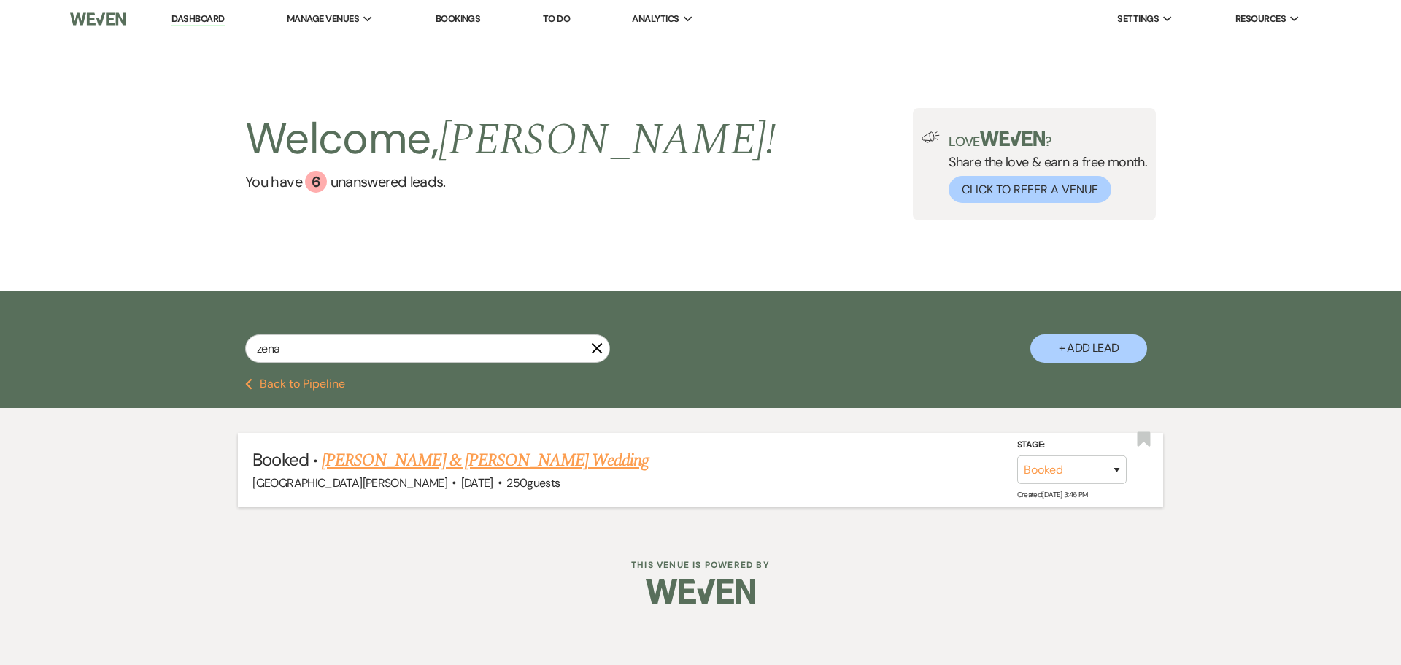
drag, startPoint x: 0, startPoint y: 0, endPoint x: 473, endPoint y: 451, distance: 653.4
click at [473, 451] on link "Zena Thabteh & Sanad Owda's Wedding" at bounding box center [485, 460] width 327 height 26
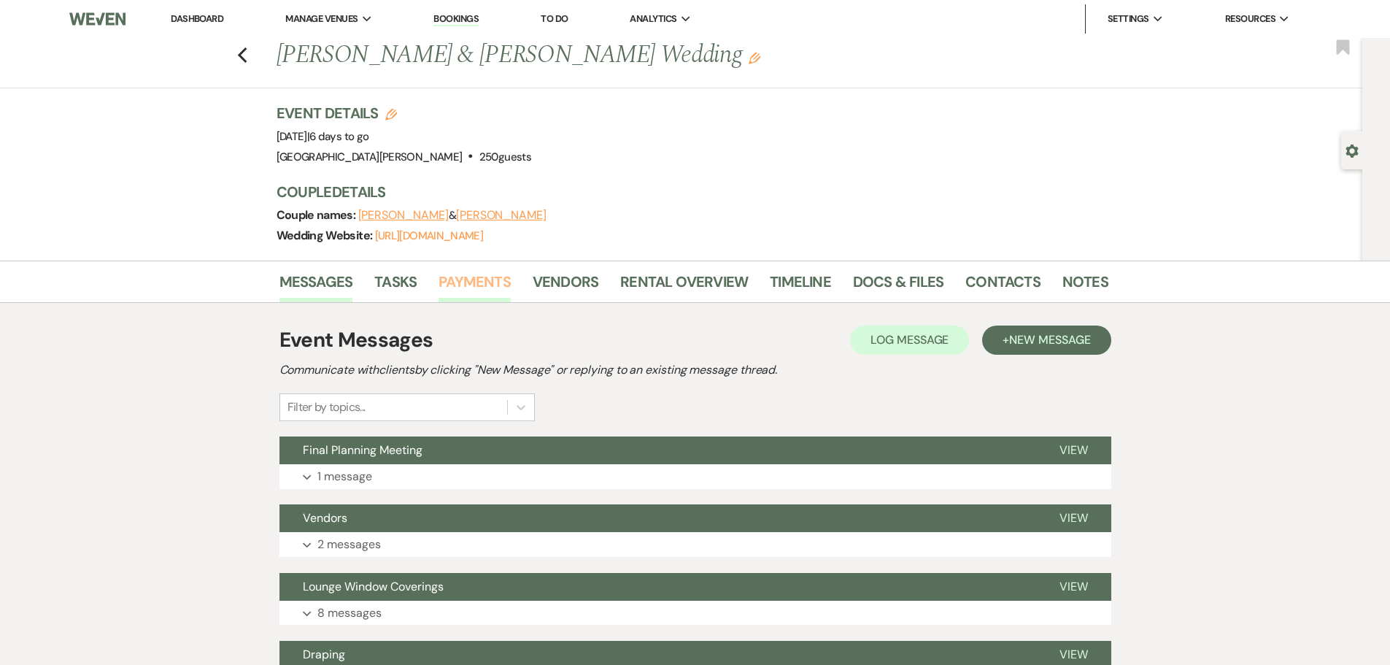
click at [487, 277] on link "Payments" at bounding box center [475, 286] width 72 height 32
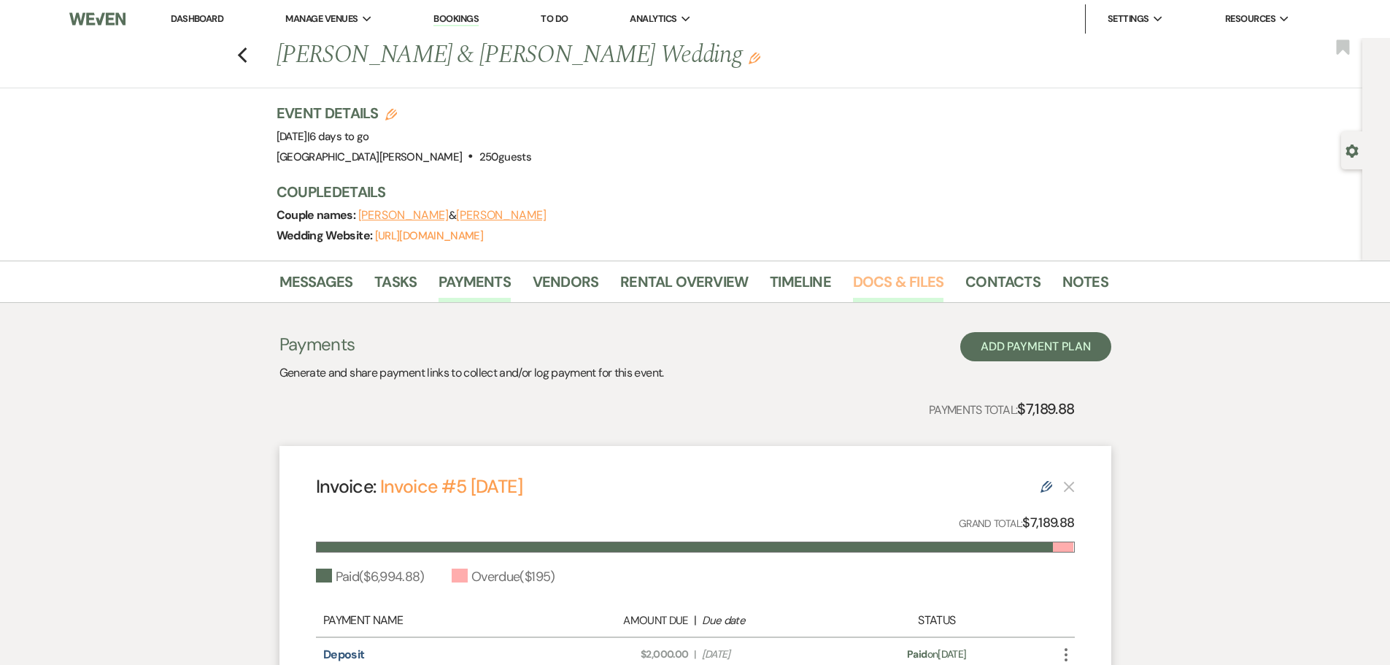
click at [919, 294] on link "Docs & Files" at bounding box center [898, 286] width 90 height 32
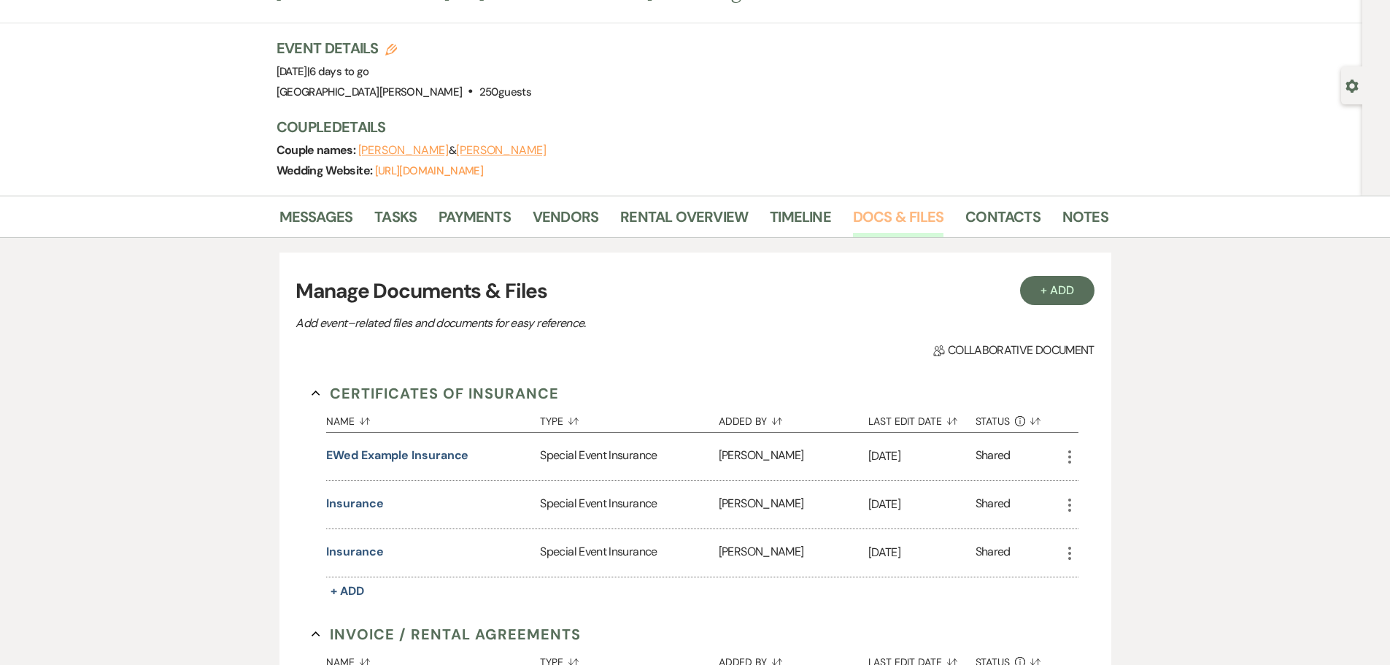
scroll to position [146, 0]
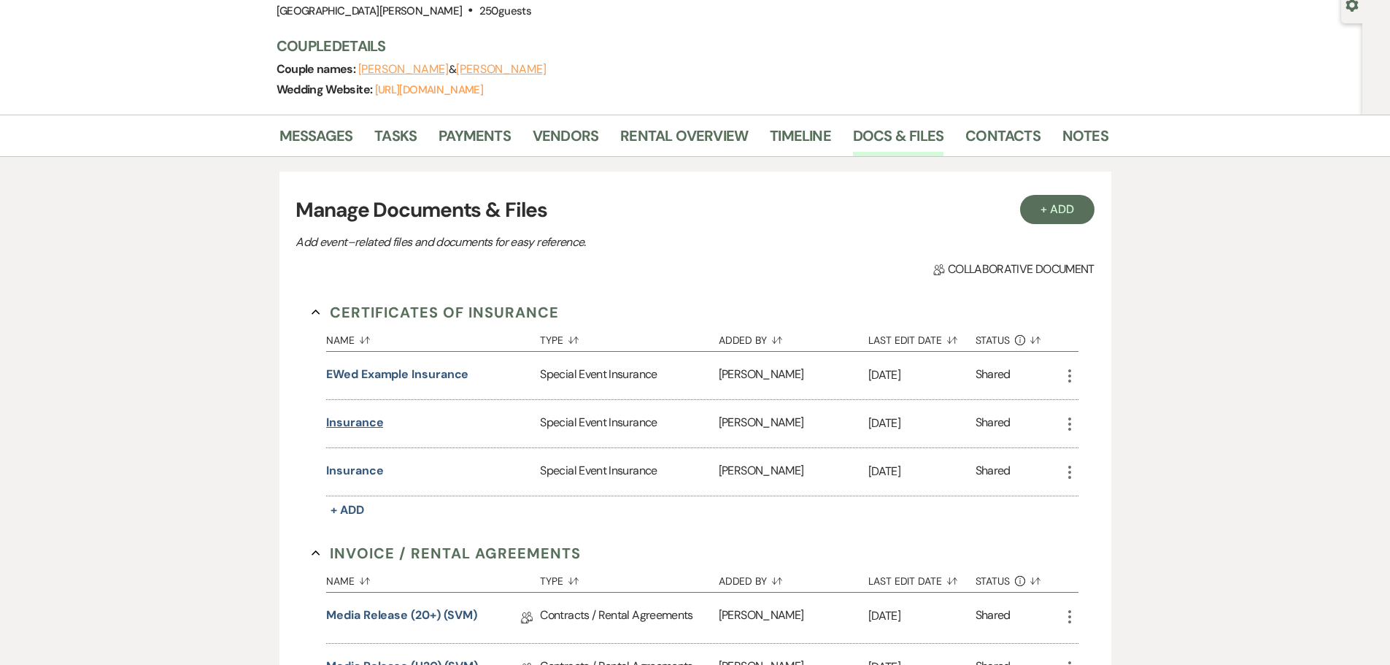
click at [353, 425] on button "insurance" at bounding box center [354, 423] width 57 height 18
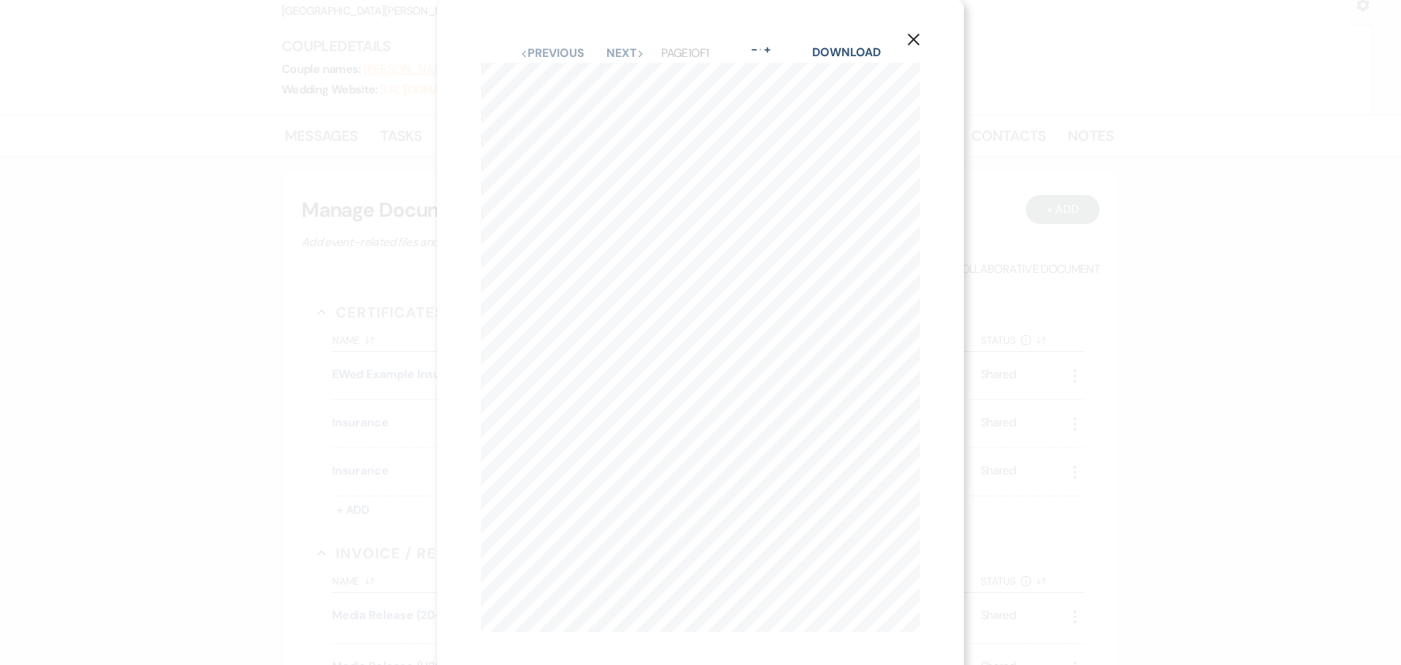
click at [908, 39] on icon "X" at bounding box center [913, 39] width 13 height 13
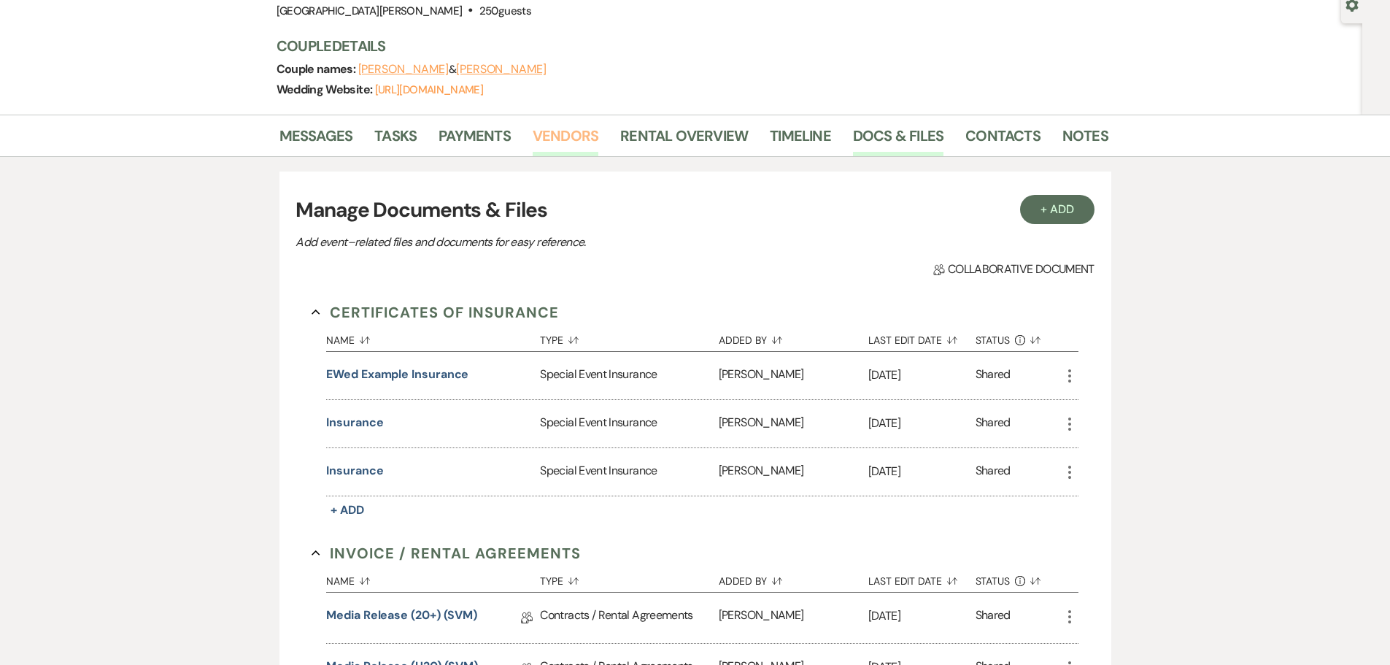
click at [549, 142] on link "Vendors" at bounding box center [566, 140] width 66 height 32
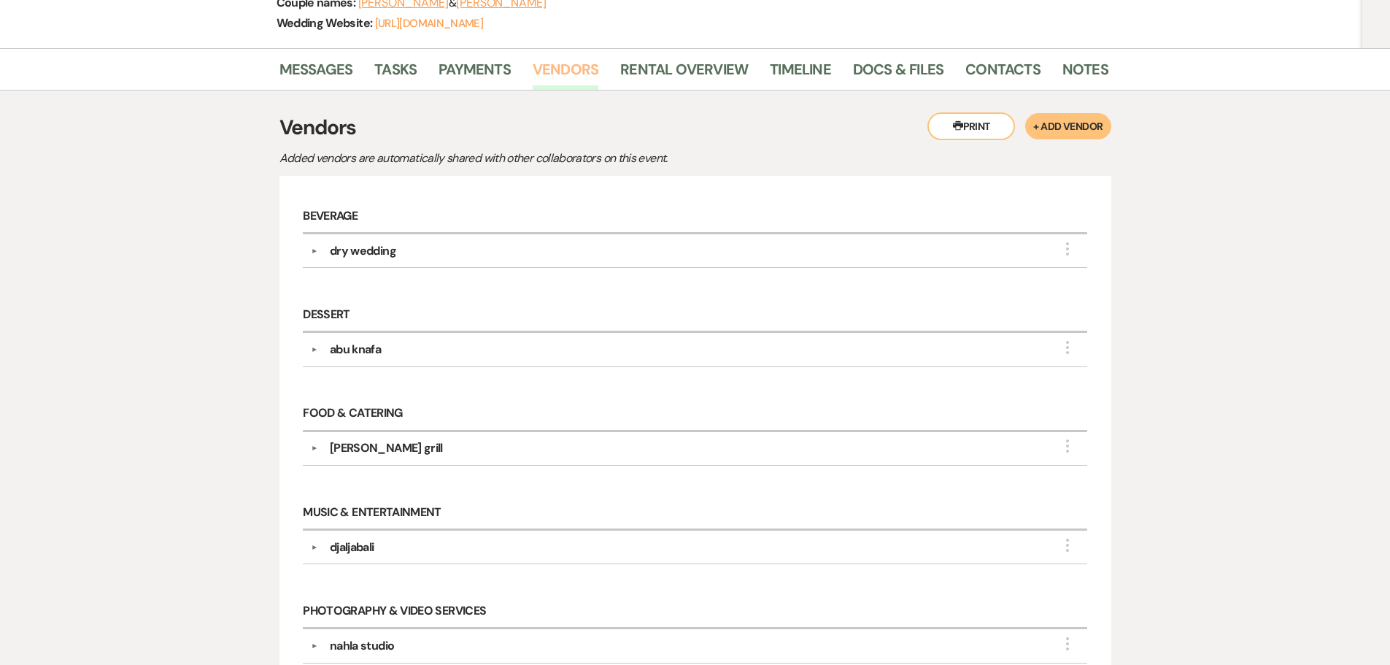
scroll to position [219, 0]
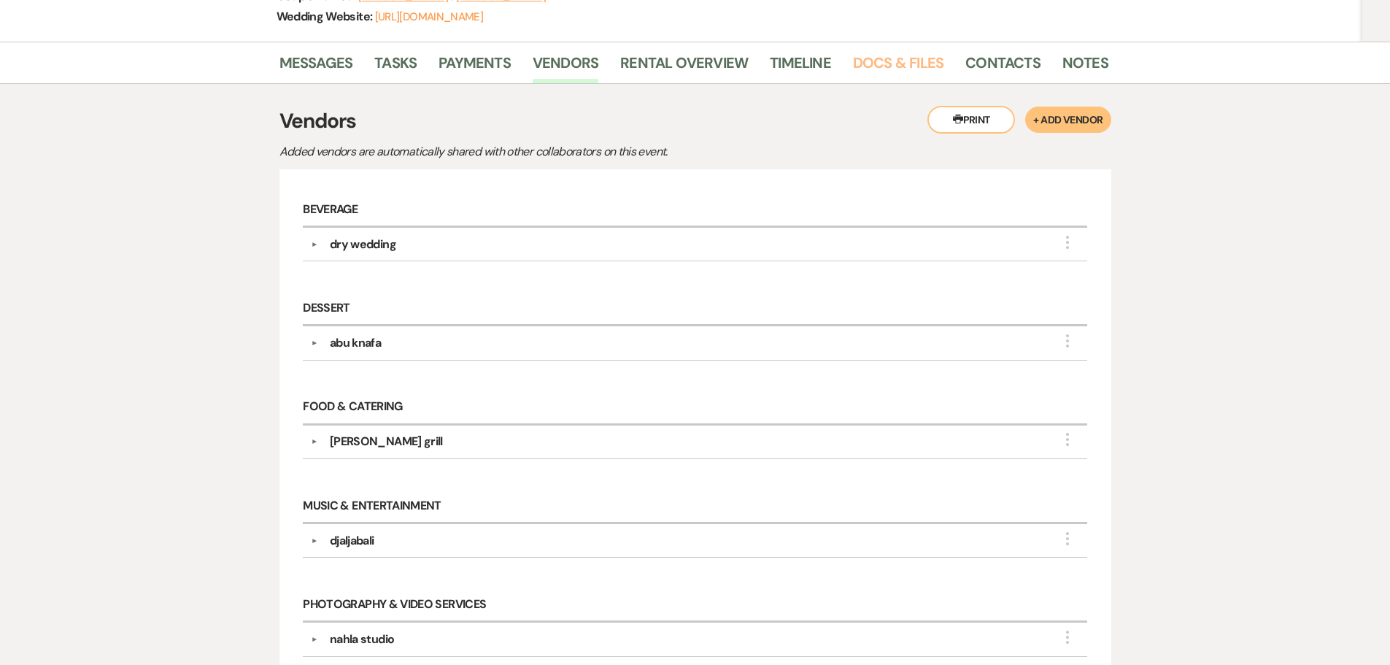
click at [876, 68] on link "Docs & Files" at bounding box center [898, 67] width 90 height 32
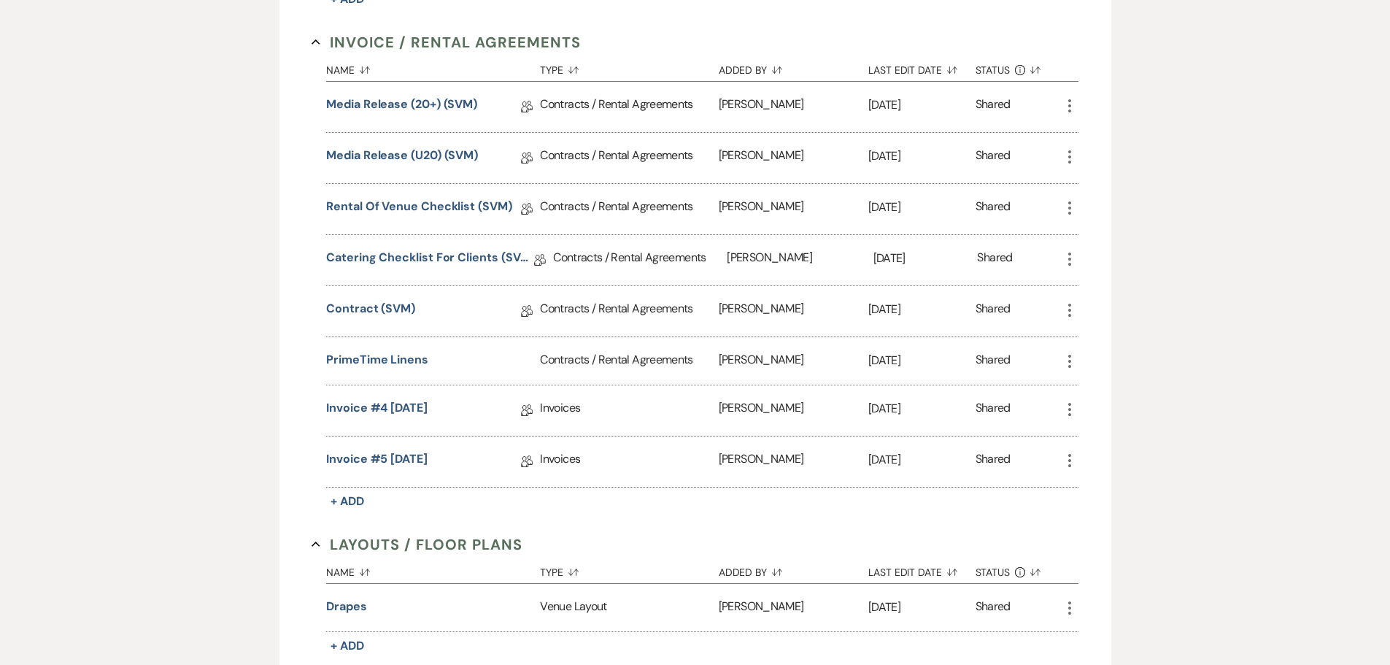
scroll to position [584, 0]
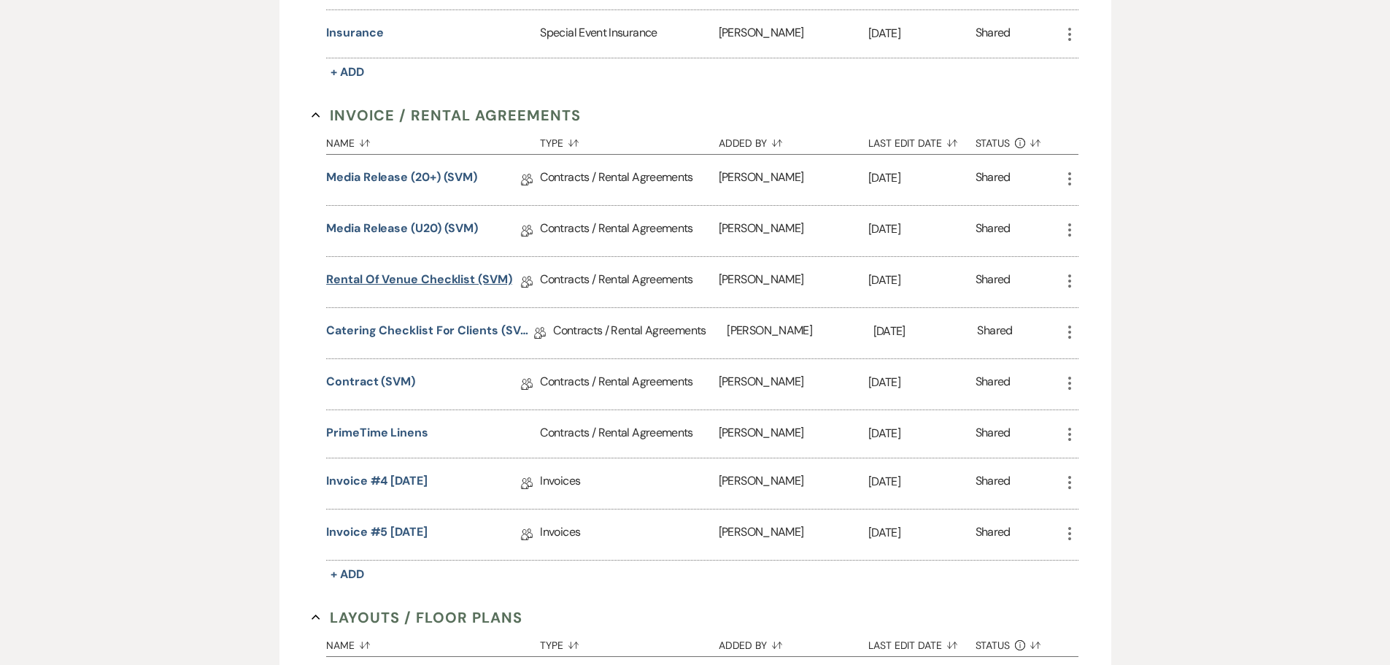
click at [468, 282] on link "Rental of Venue Checklist (SVM)" at bounding box center [419, 282] width 186 height 23
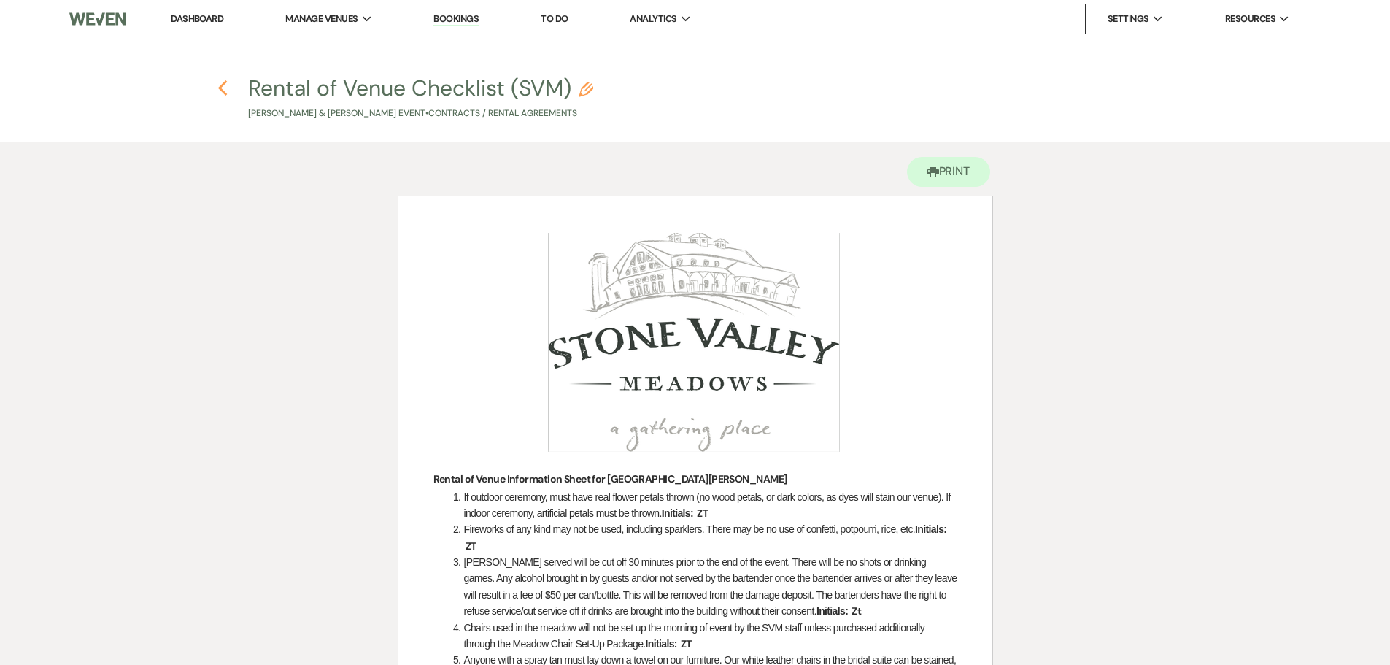
click at [223, 83] on icon "Previous" at bounding box center [222, 89] width 11 height 18
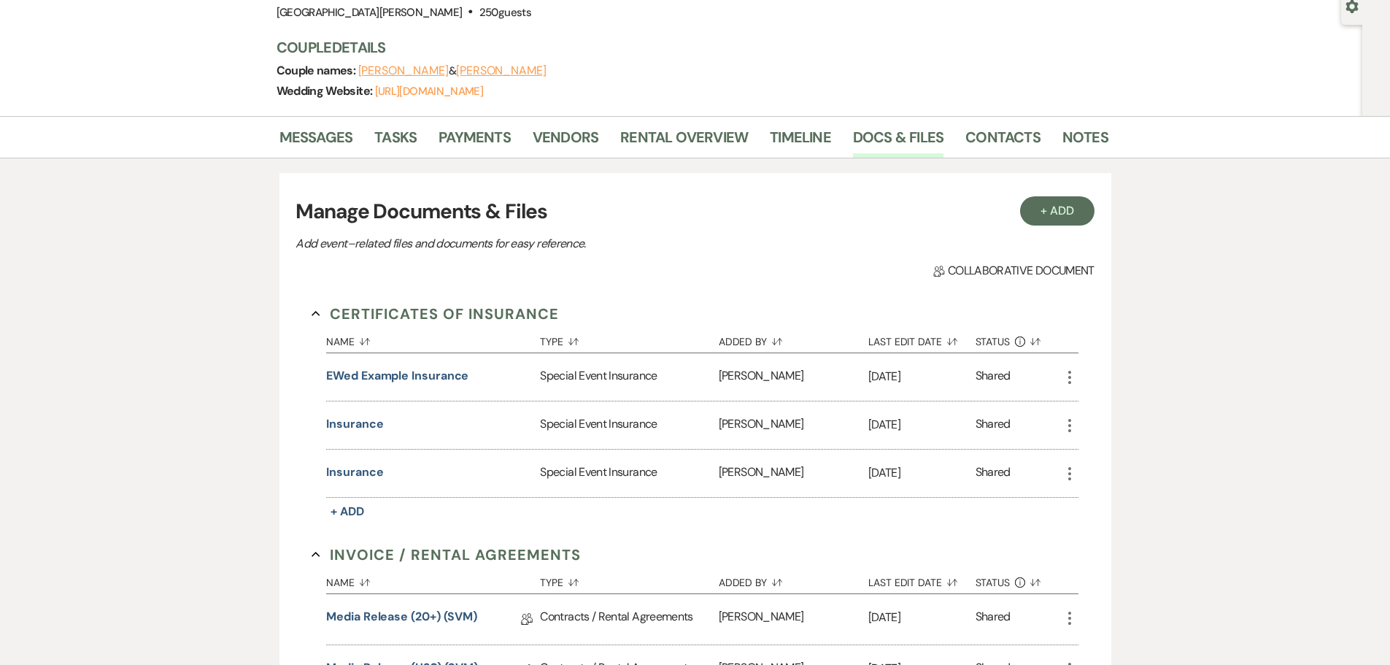
scroll to position [146, 0]
click at [563, 138] on link "Vendors" at bounding box center [566, 140] width 66 height 32
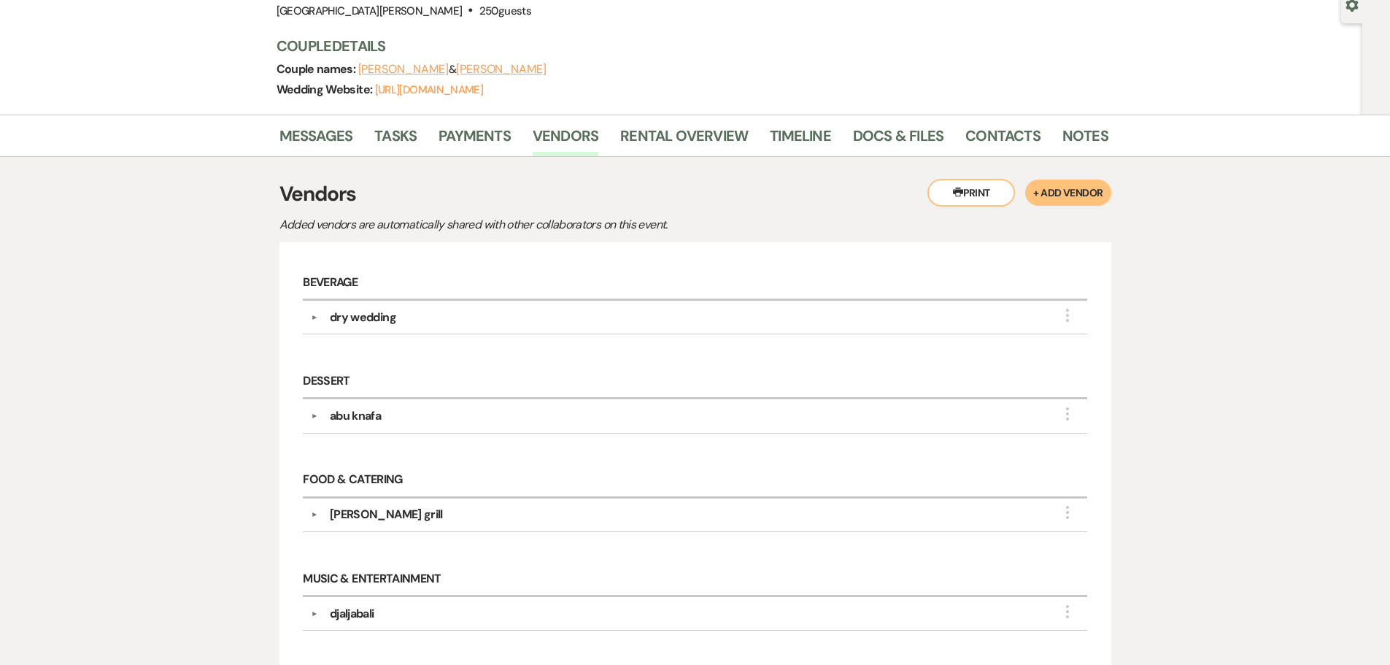
click at [309, 411] on div "▼ abu knafa More Company Contact Information: Phone (734) 883-0945 Point of Con…" at bounding box center [695, 416] width 784 height 34
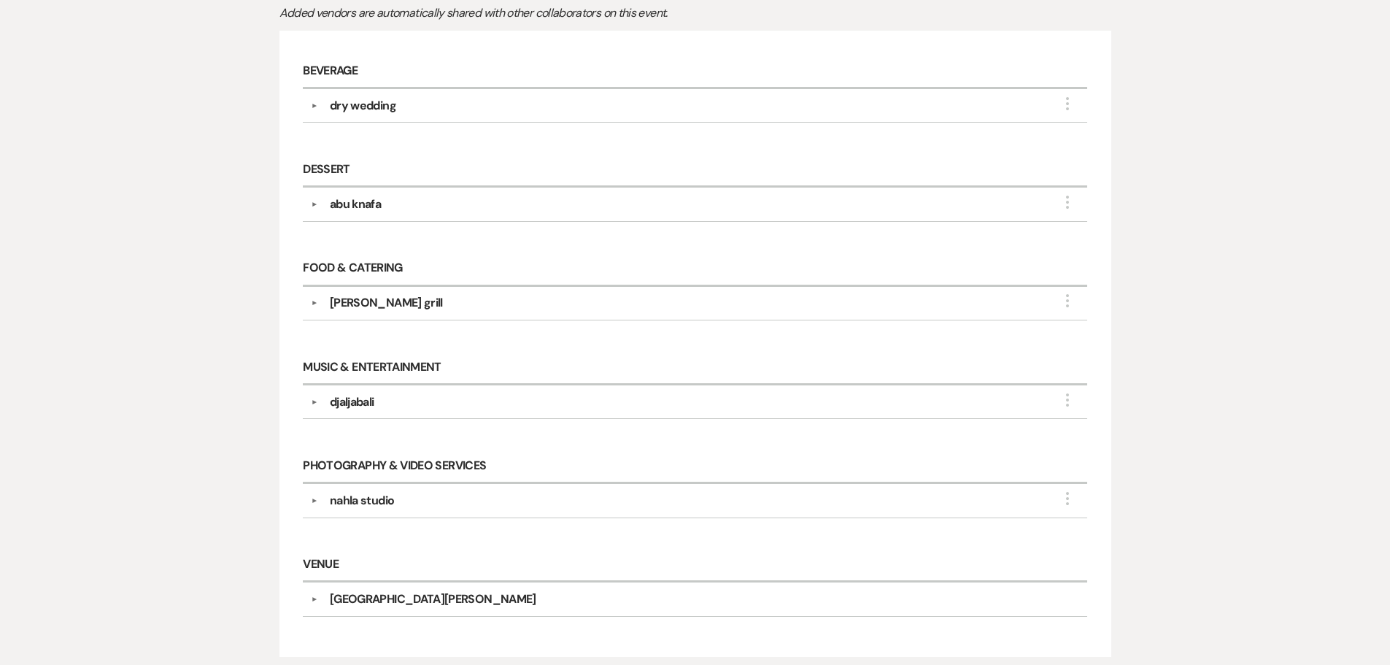
scroll to position [365, 0]
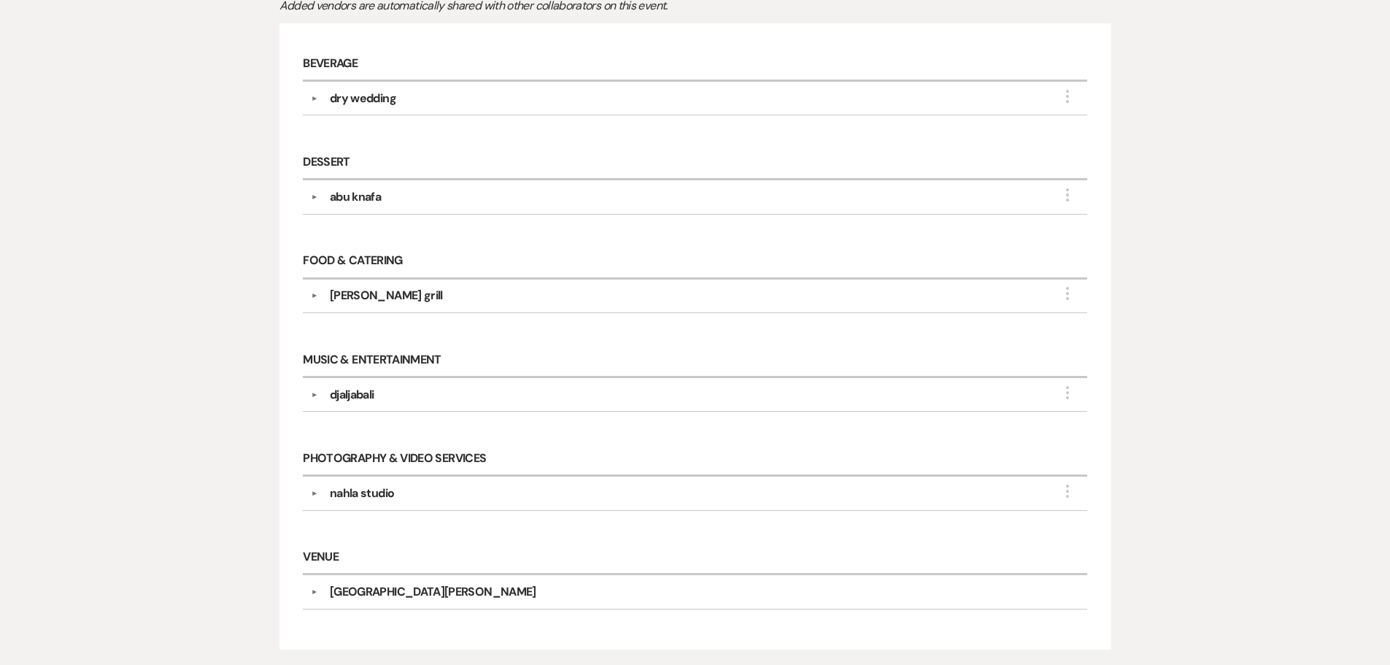
click at [308, 193] on button "▼" at bounding box center [315, 196] width 18 height 7
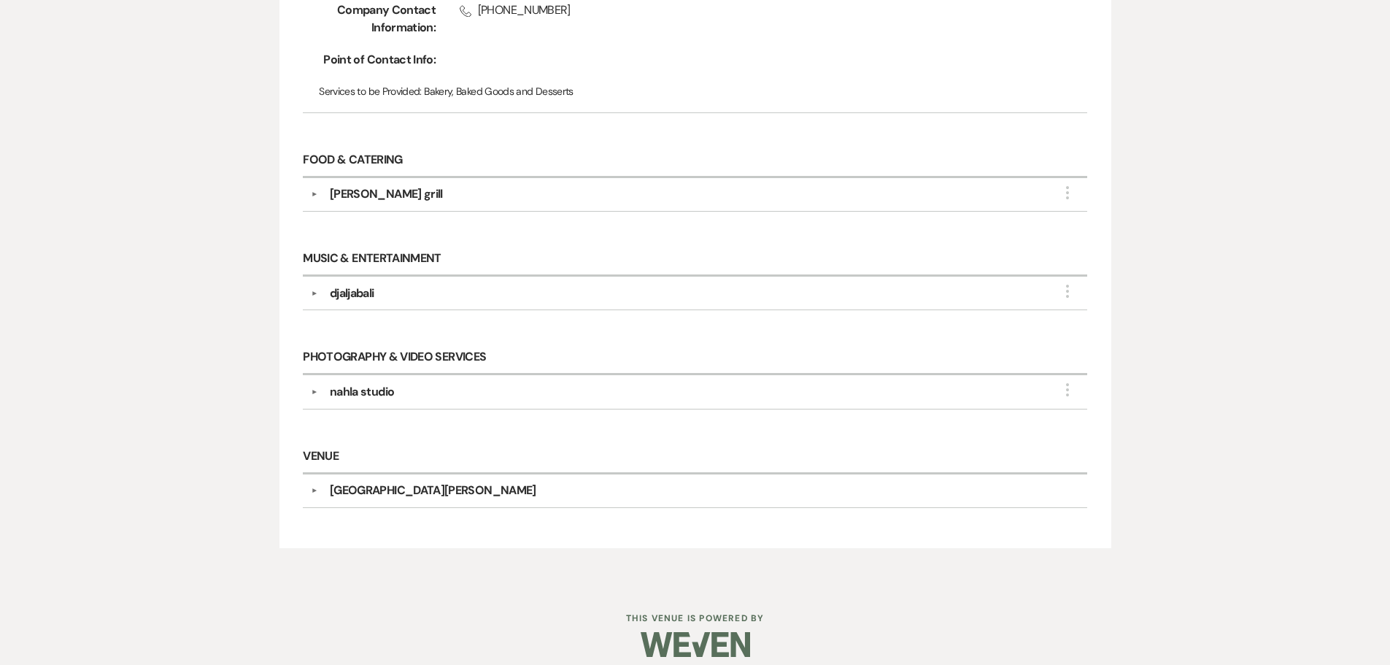
scroll to position [602, 0]
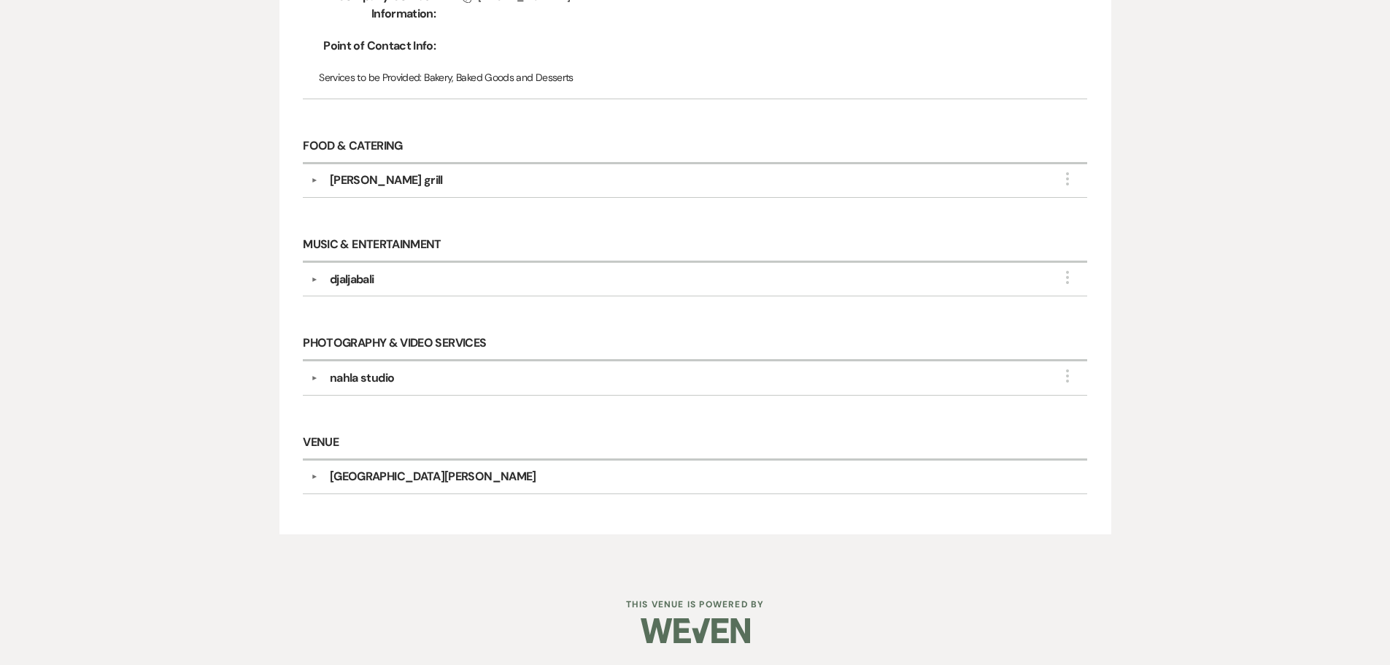
click at [312, 184] on div "▼ yafa grill More" at bounding box center [695, 180] width 768 height 18
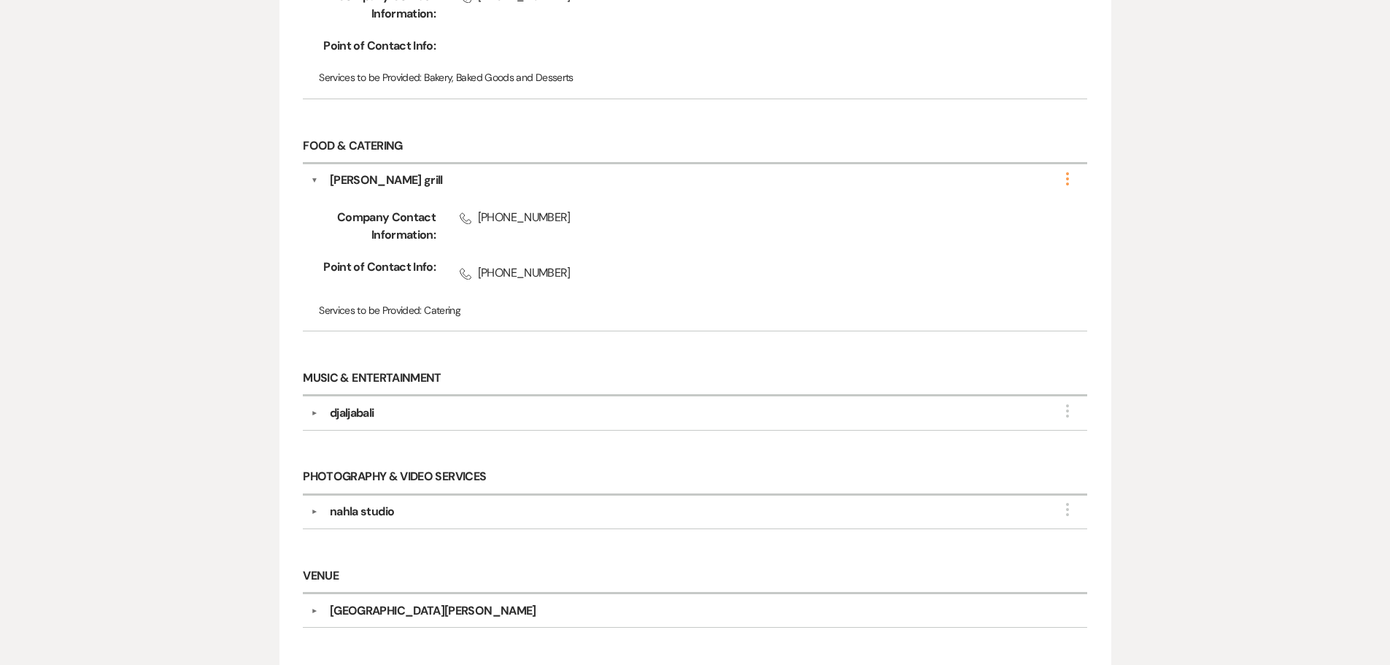
click at [1074, 183] on icon "More" at bounding box center [1068, 179] width 18 height 18
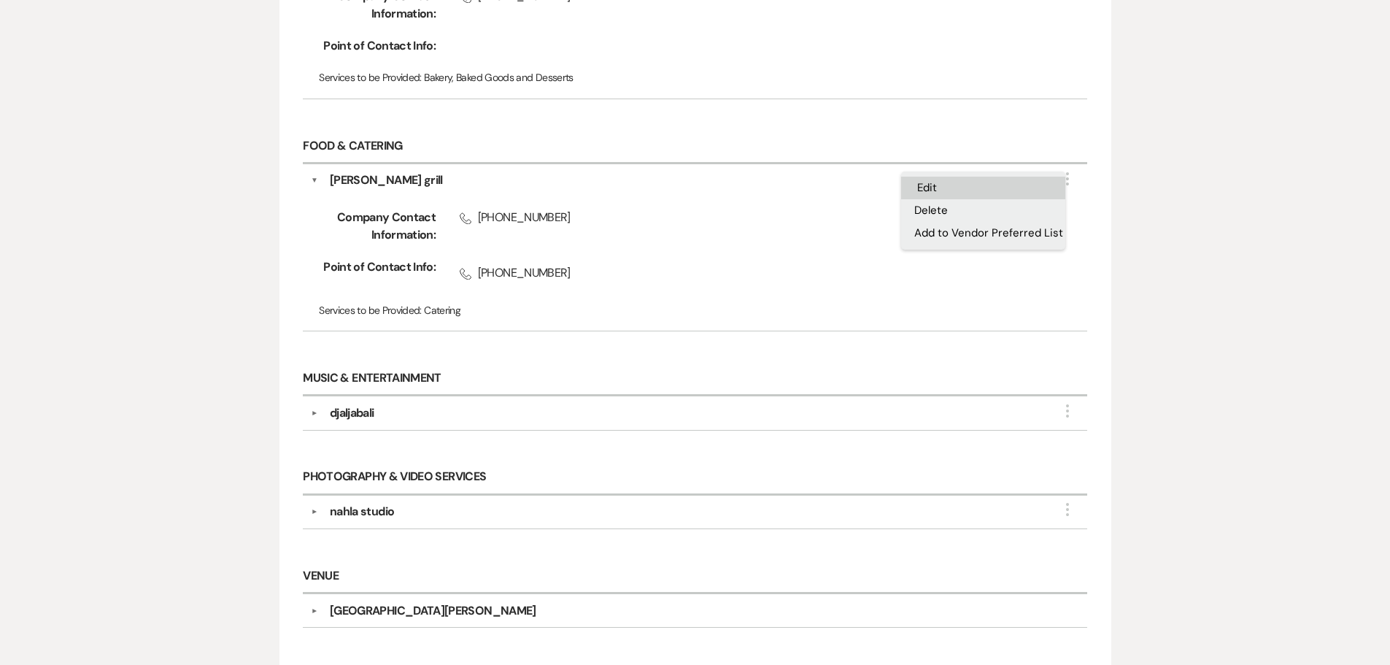
click at [1011, 190] on button "Edit" at bounding box center [983, 188] width 164 height 23
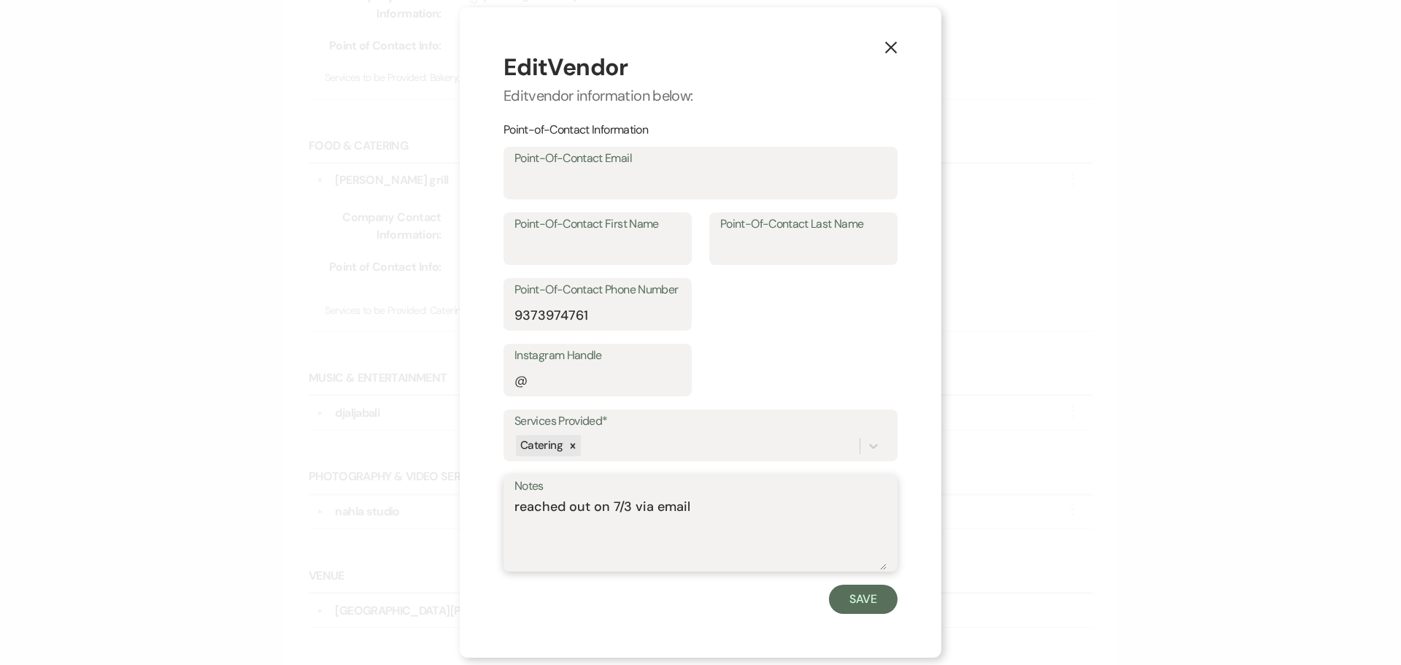
click at [758, 506] on textarea "reached out on 7/3 via email" at bounding box center [700, 533] width 372 height 73
type textarea "reached out on 7/3 via email-- DOI obtained-- bride paying facility"
click at [868, 604] on button "Save" at bounding box center [863, 598] width 69 height 29
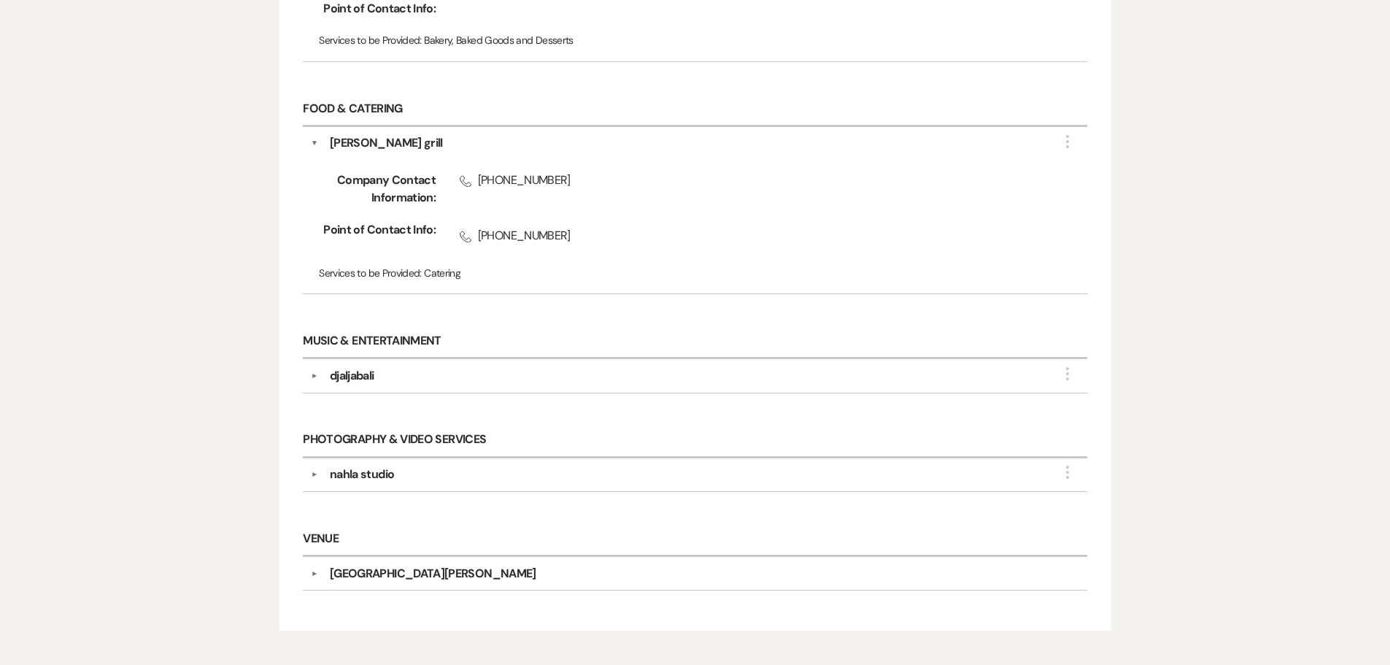
scroll to position [675, 0]
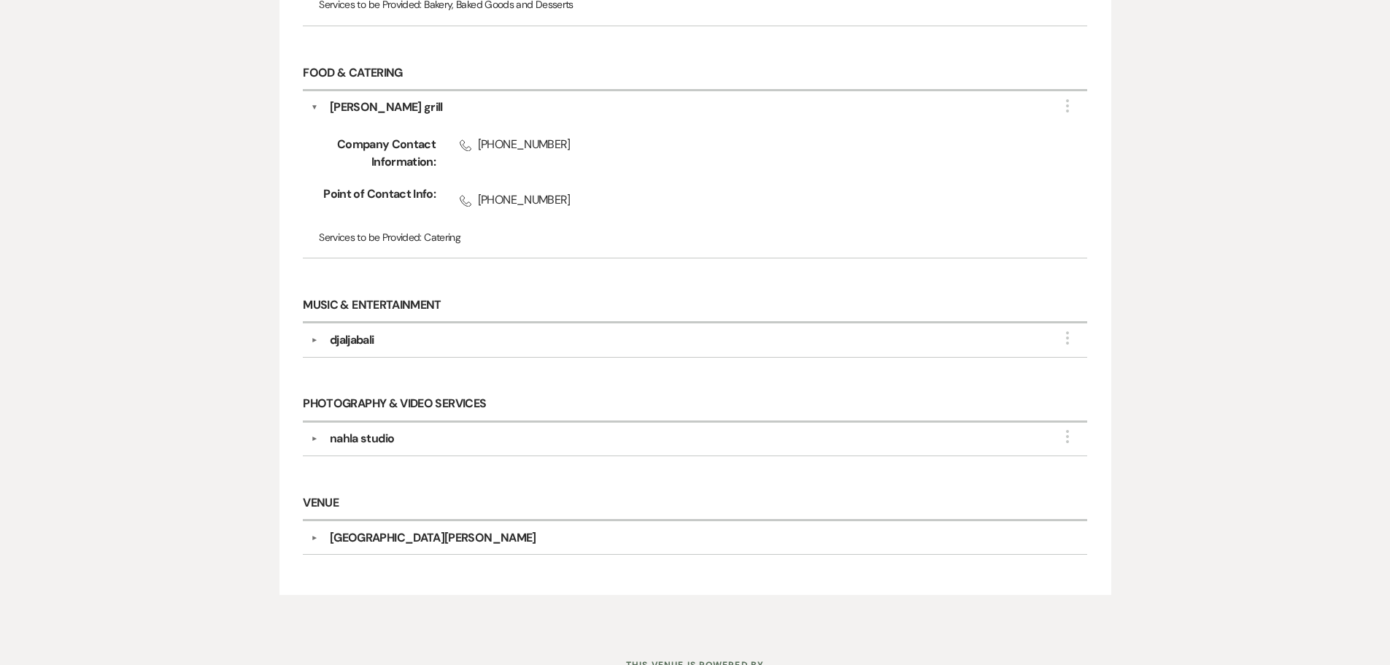
click at [314, 342] on button "▼" at bounding box center [315, 339] width 18 height 7
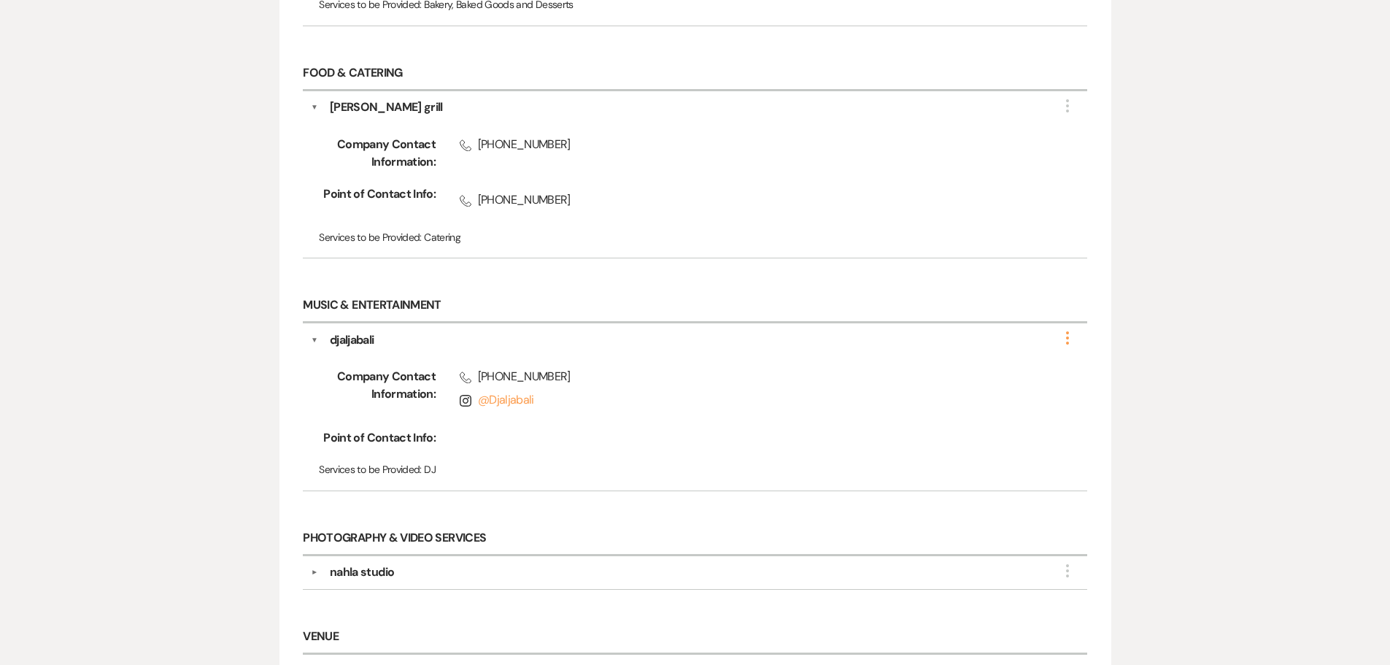
click at [1064, 339] on icon "More" at bounding box center [1068, 338] width 18 height 18
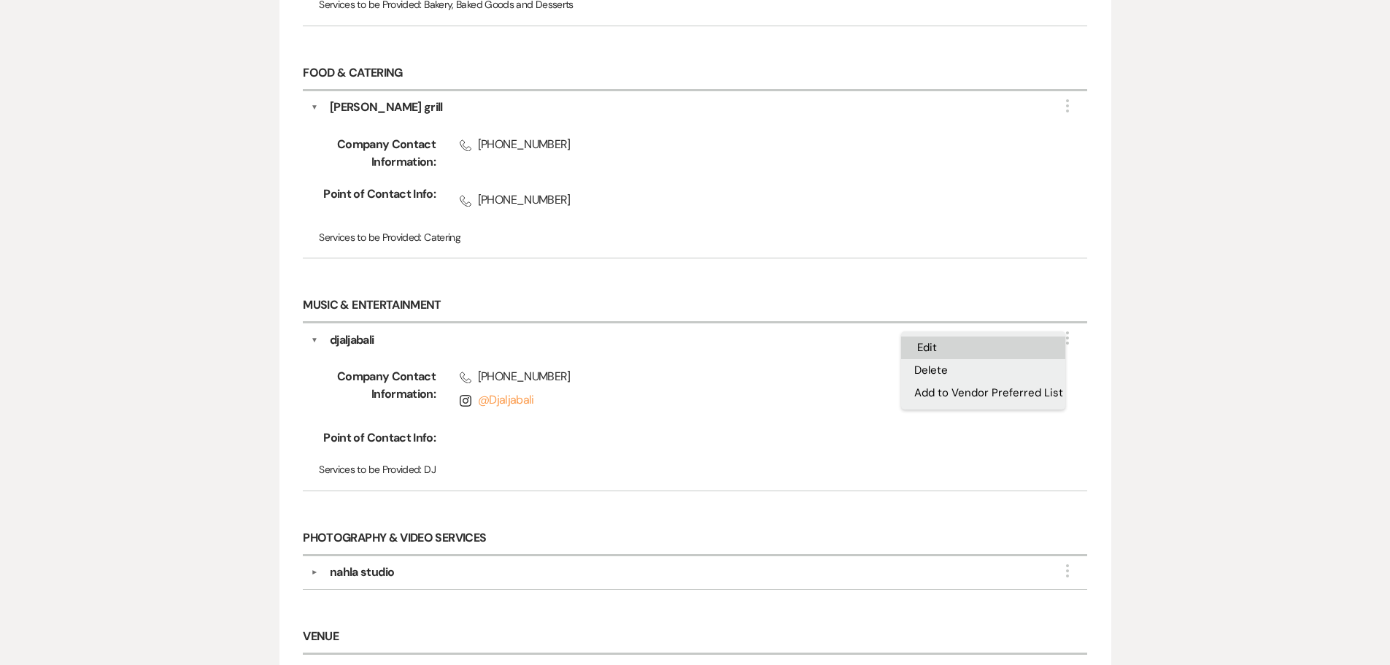
click at [1050, 358] on button "Edit" at bounding box center [983, 347] width 164 height 23
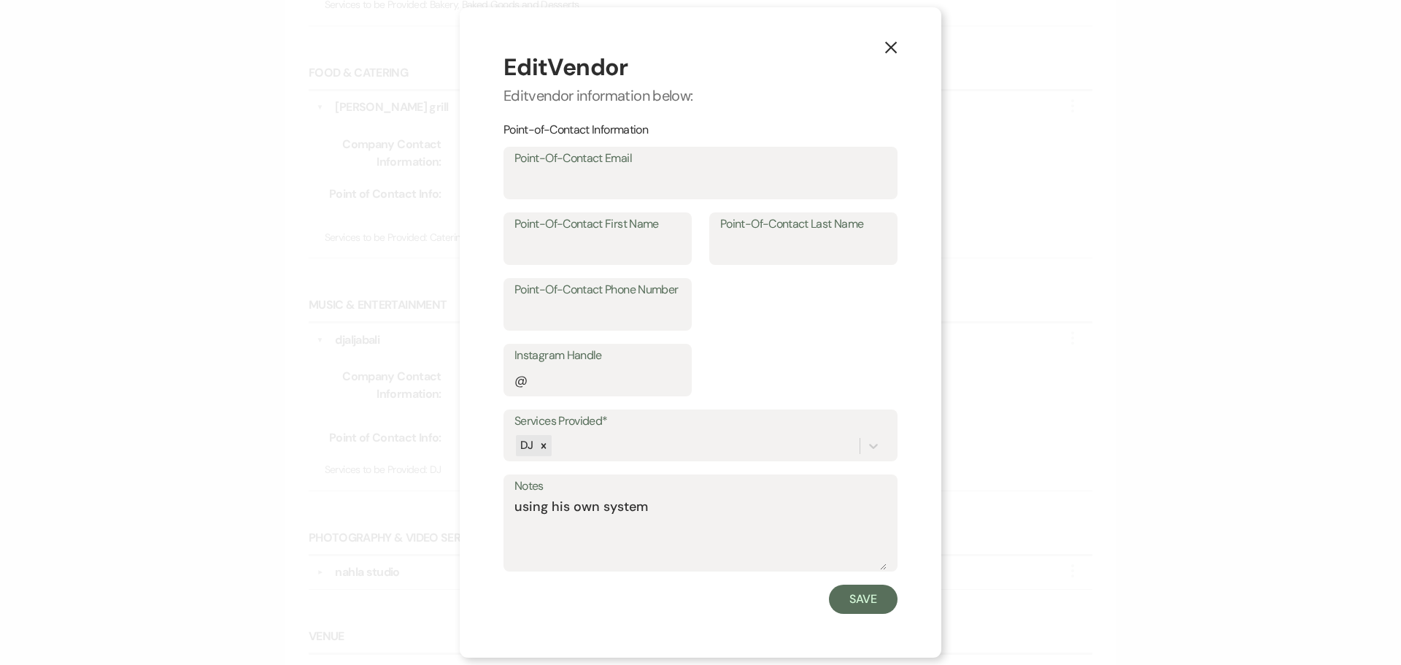
click at [892, 42] on icon "X" at bounding box center [890, 47] width 13 height 13
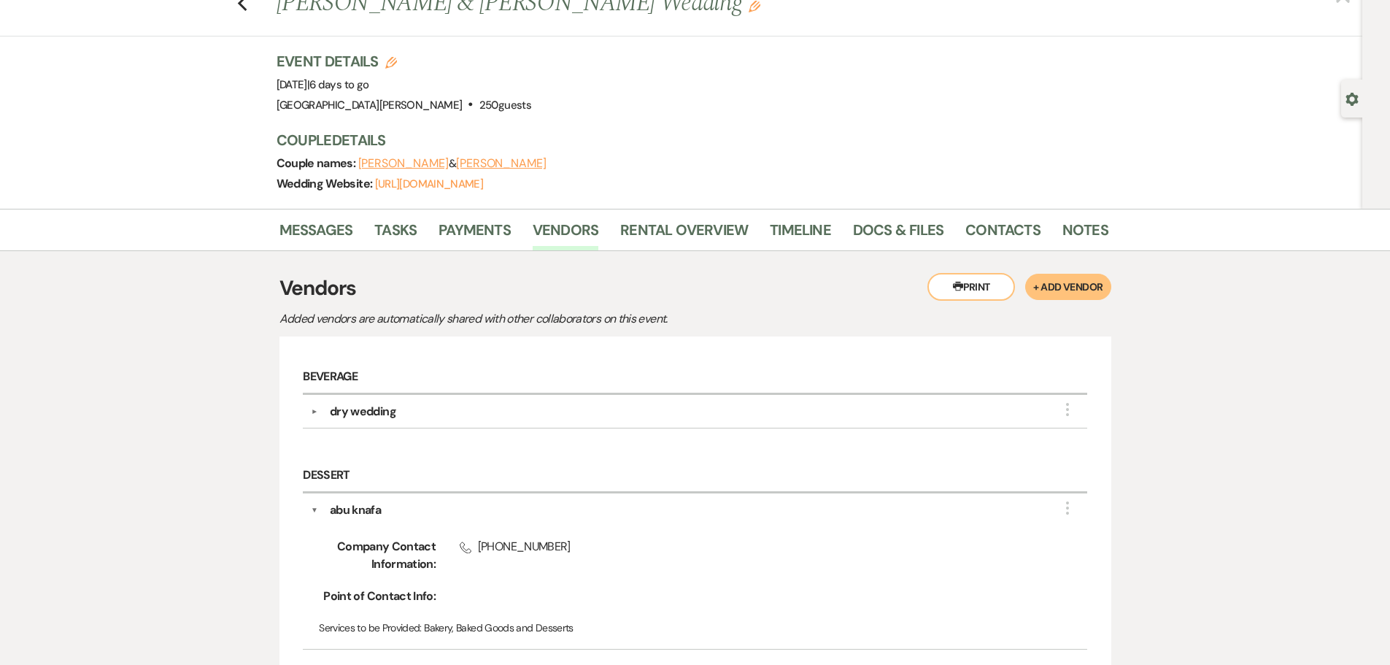
scroll to position [0, 0]
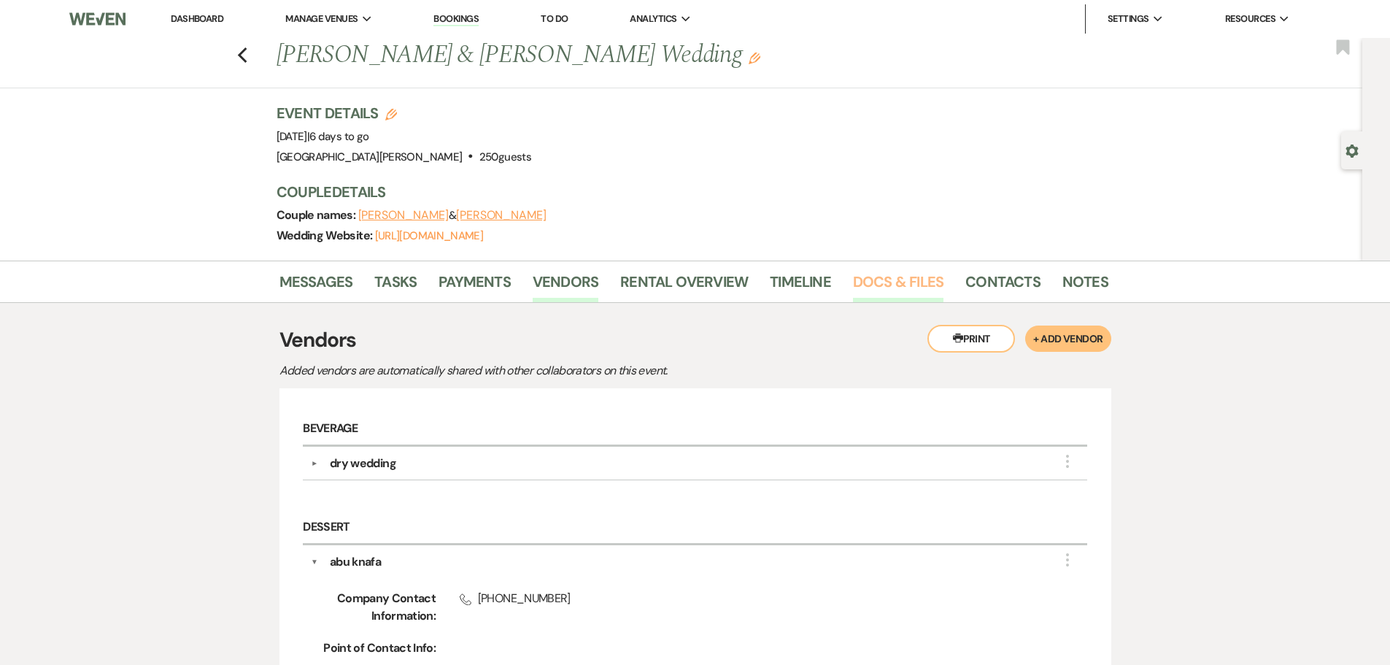
click at [900, 282] on link "Docs & Files" at bounding box center [898, 286] width 90 height 32
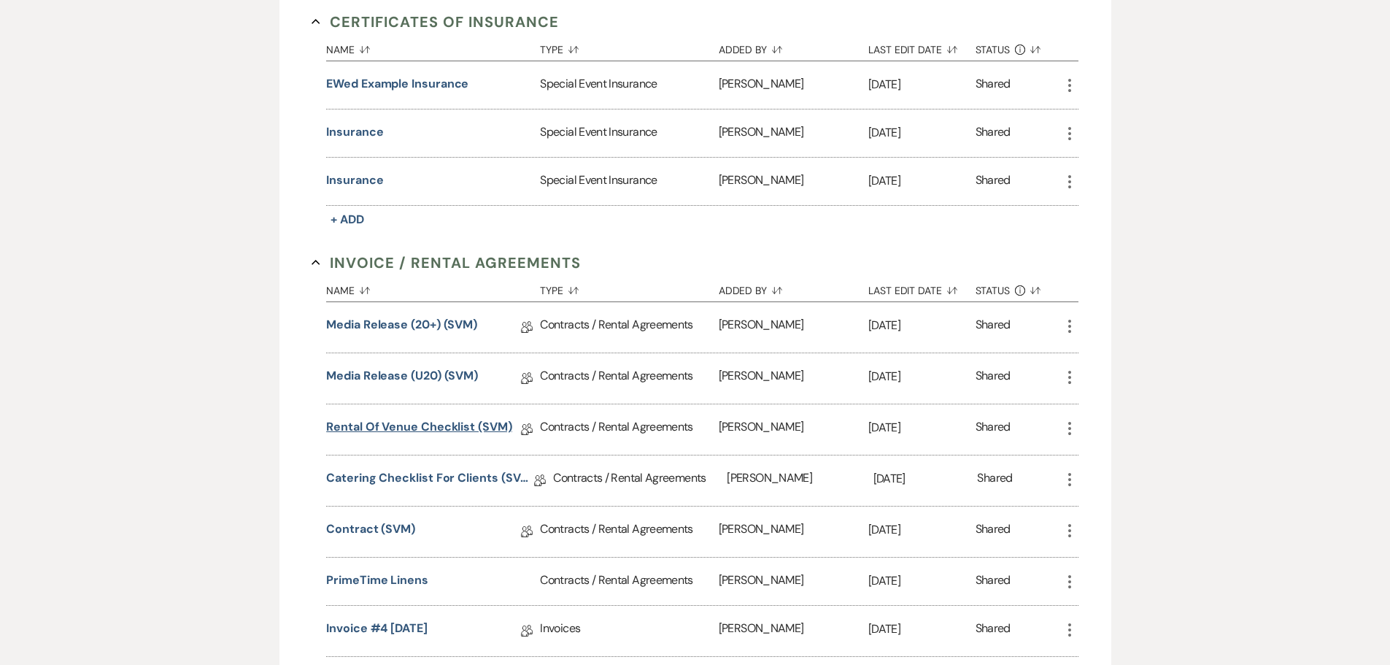
scroll to position [438, 0]
click at [420, 331] on link "Media Release (20+) (SVM)" at bounding box center [401, 326] width 151 height 23
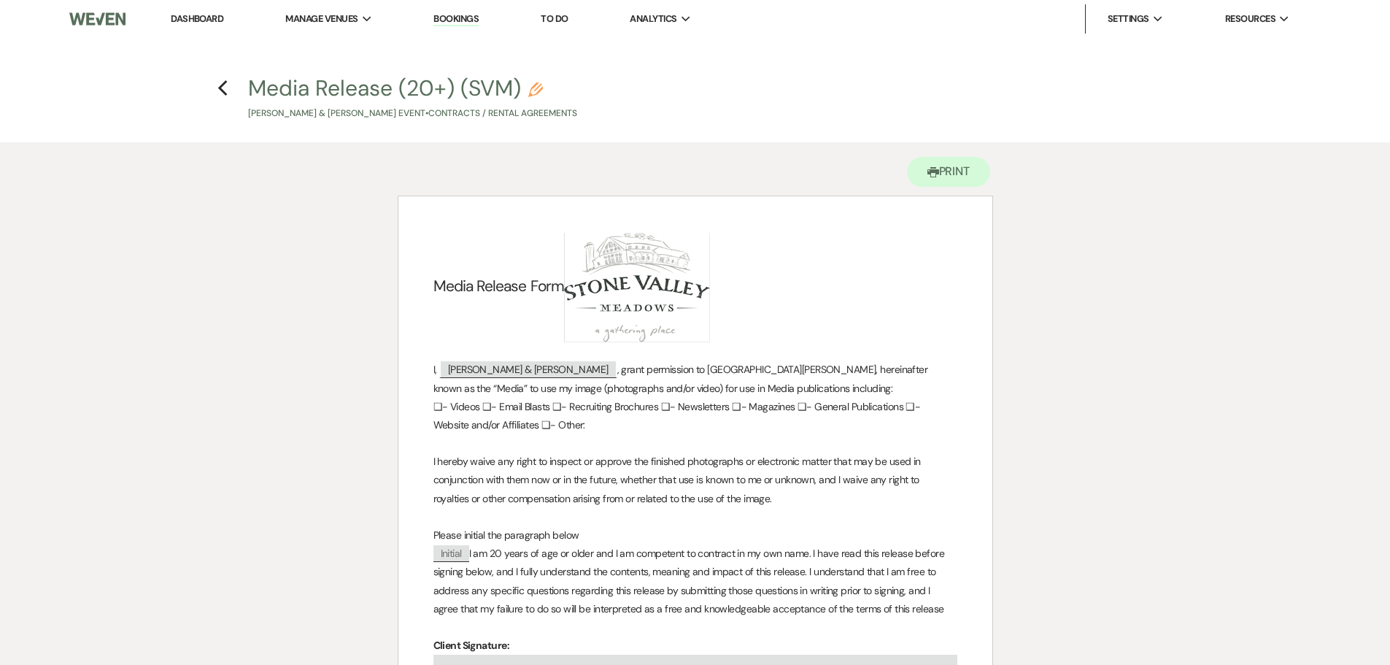
click at [230, 88] on h4 "Previous Media Release (20+) (SVM) Pencil Zena Thabteh & Sanad Owda's Event • C…" at bounding box center [695, 96] width 1051 height 47
click at [220, 88] on use "button" at bounding box center [222, 88] width 9 height 16
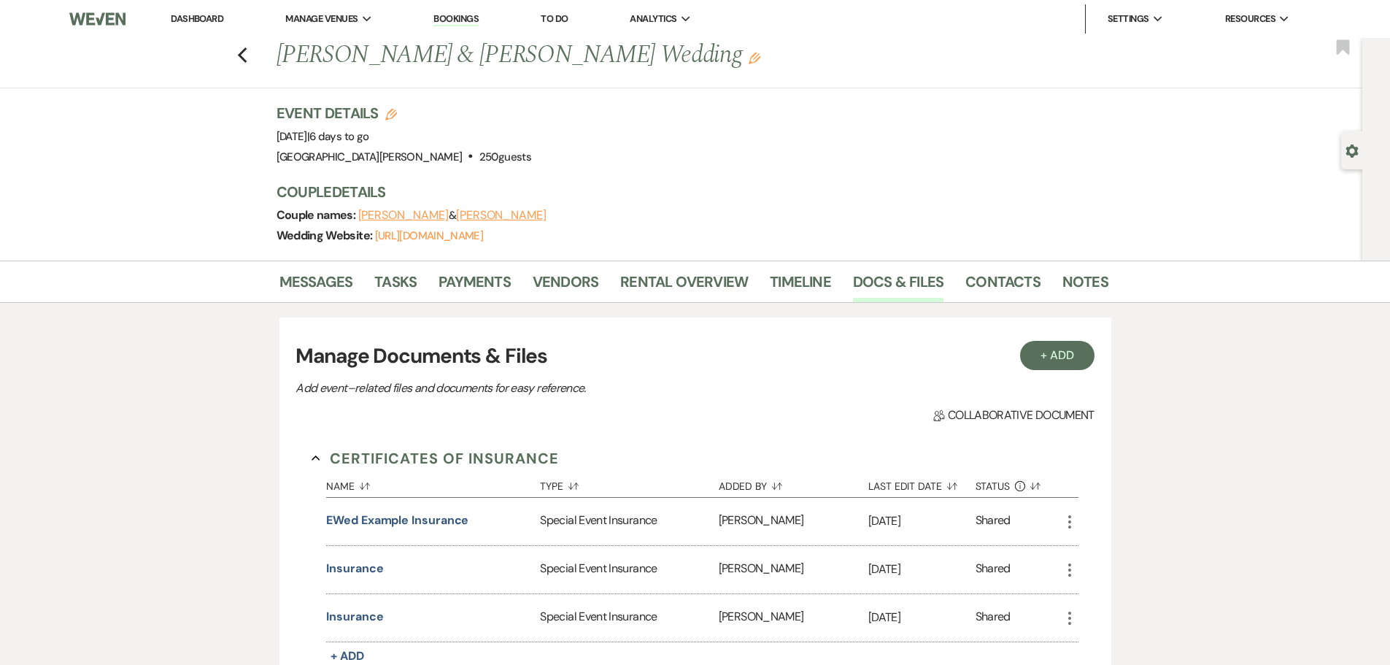
scroll to position [438, 0]
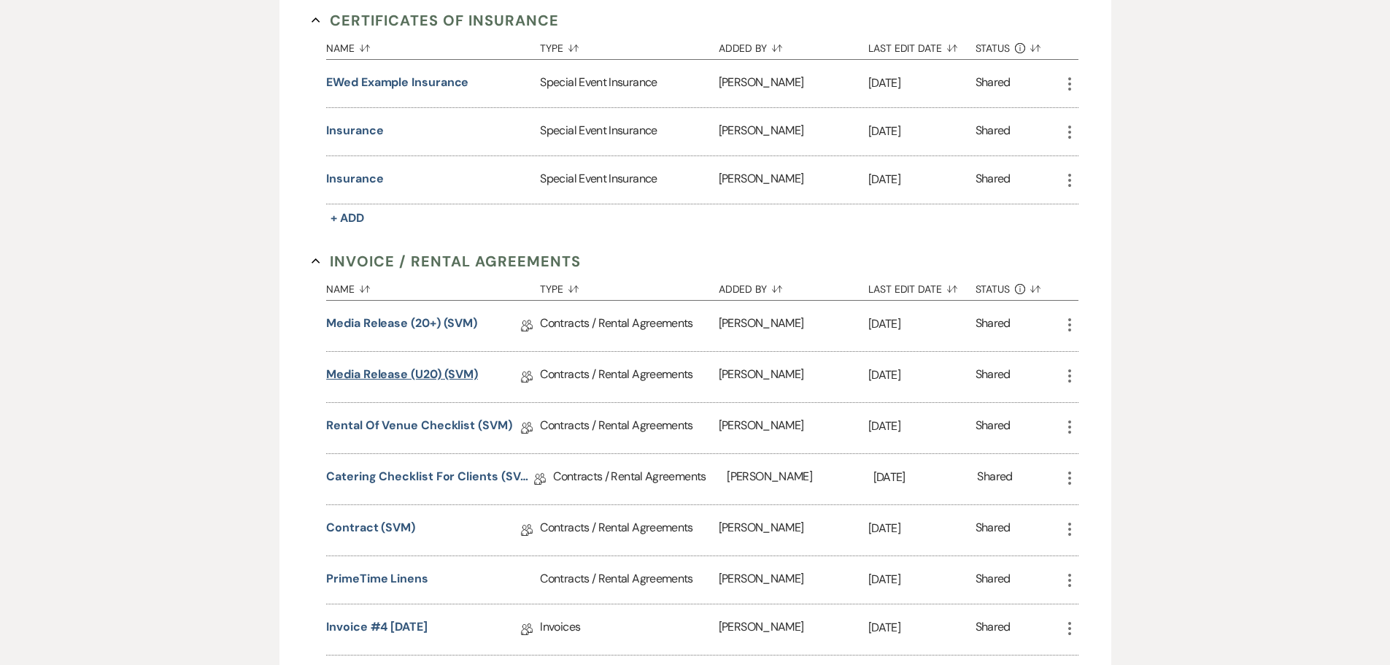
click at [433, 376] on link "Media Release (U20) (SVM)" at bounding box center [402, 377] width 152 height 23
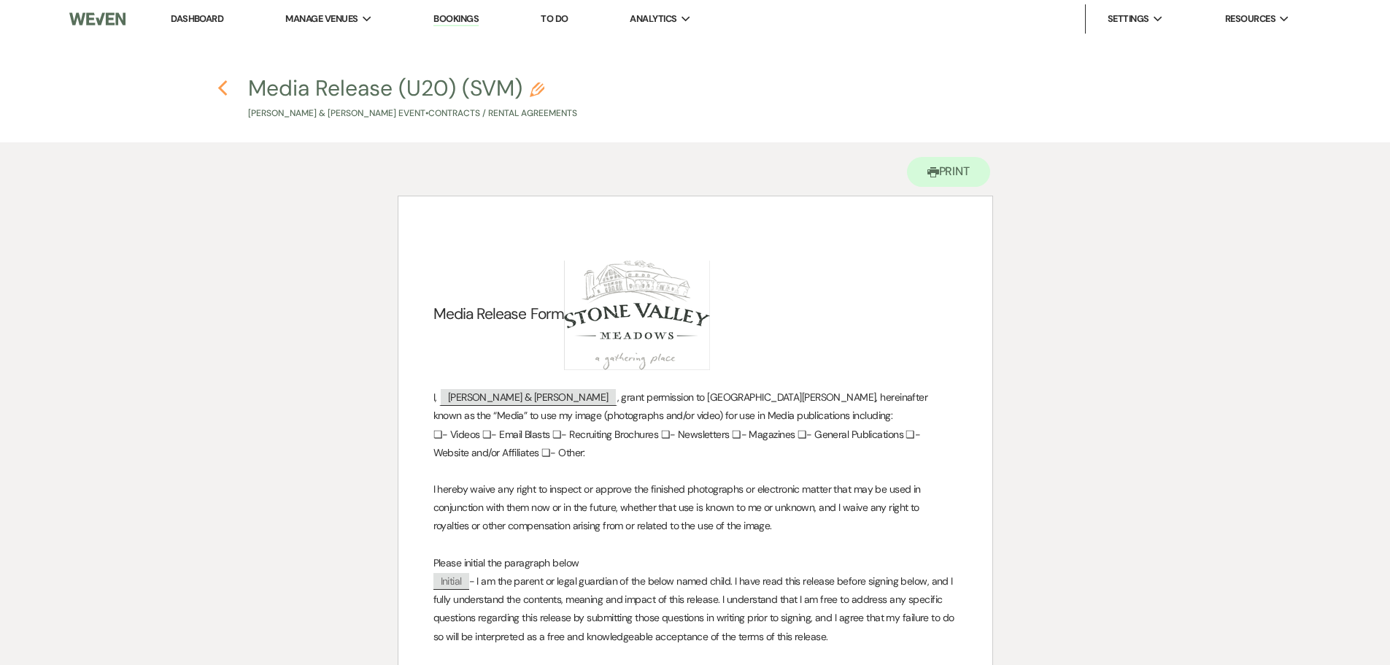
click at [228, 86] on icon "Previous" at bounding box center [222, 89] width 11 height 18
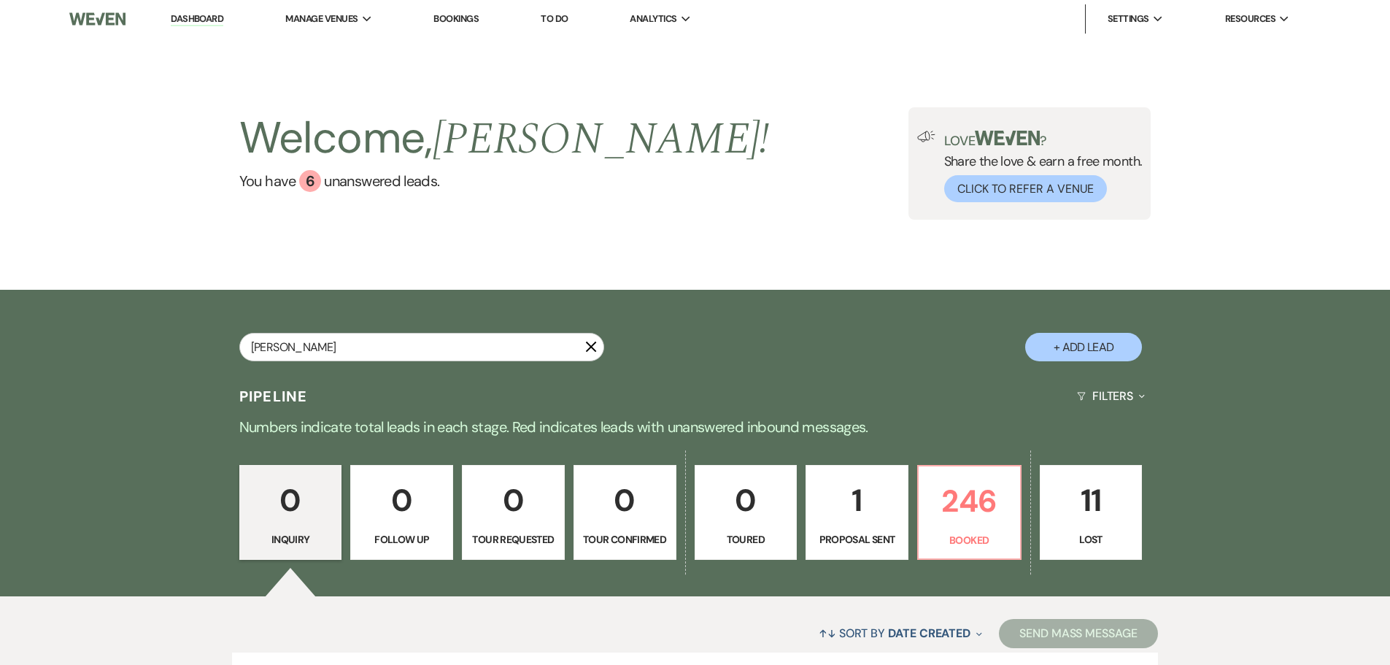
type input "[PERSON_NAME]"
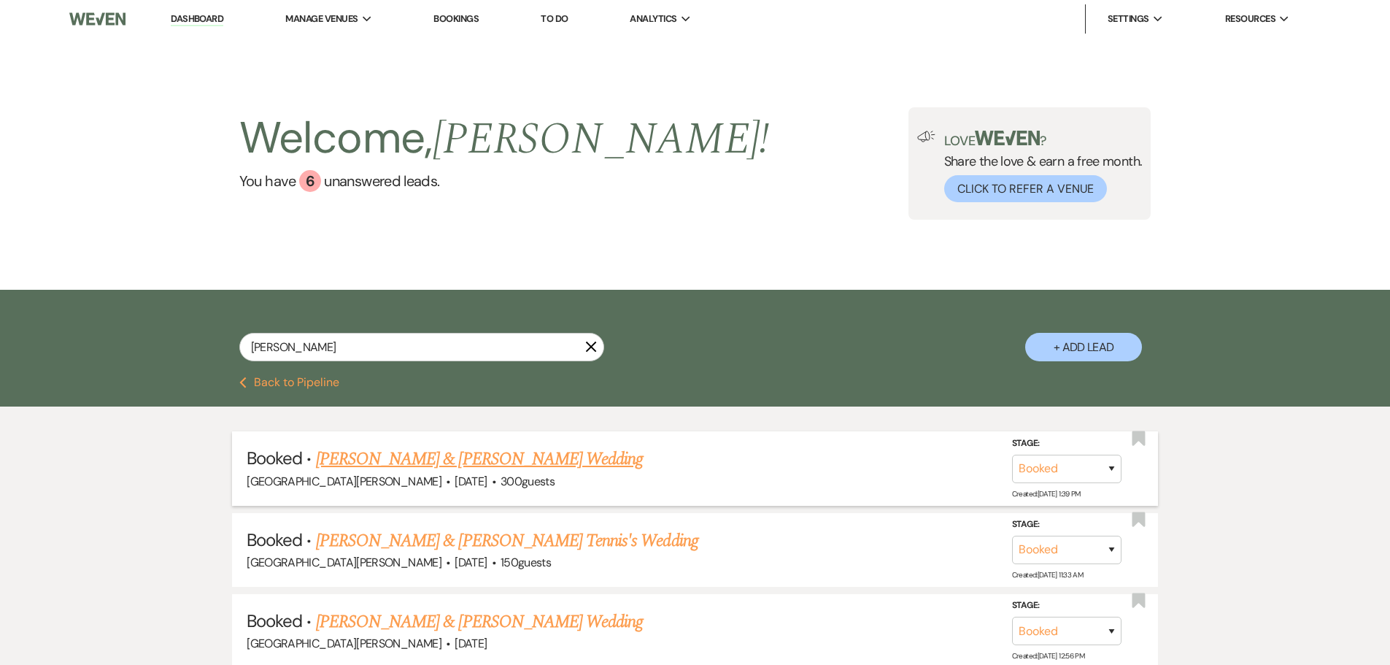
click at [517, 464] on link "[PERSON_NAME] & [PERSON_NAME] Wedding" at bounding box center [479, 459] width 327 height 26
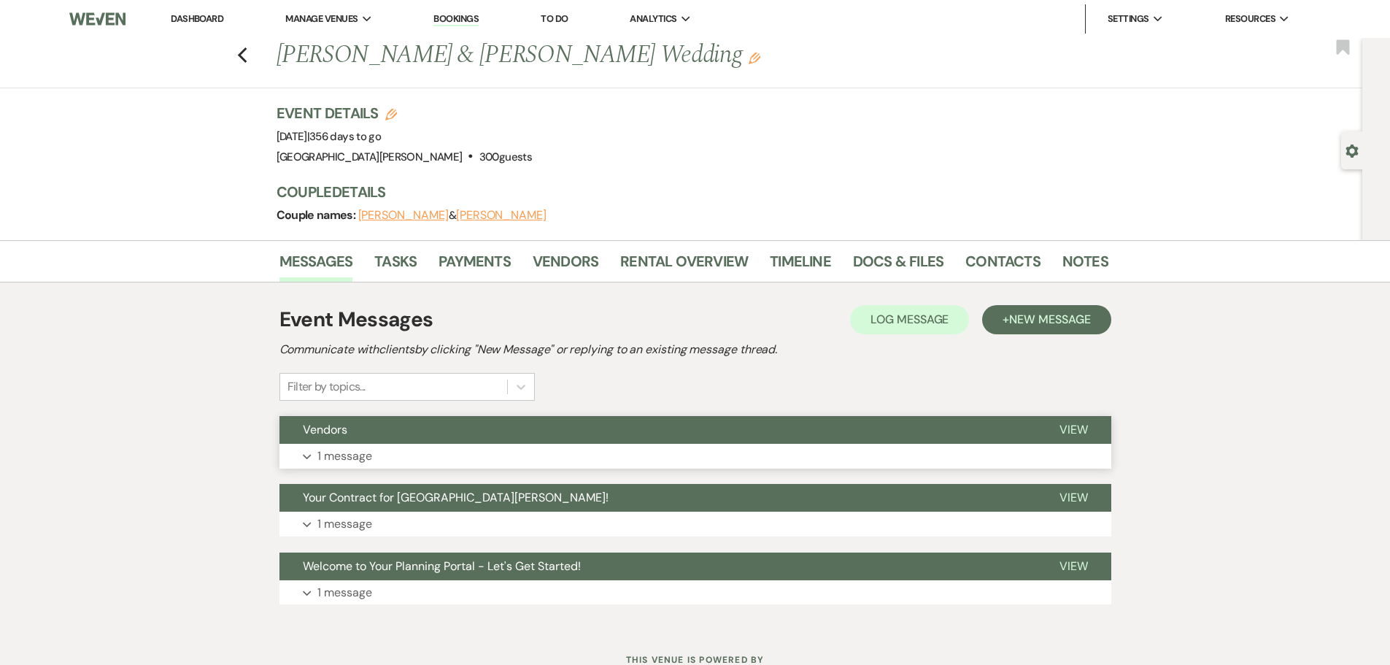
click at [707, 463] on button "Expand 1 message" at bounding box center [695, 456] width 832 height 25
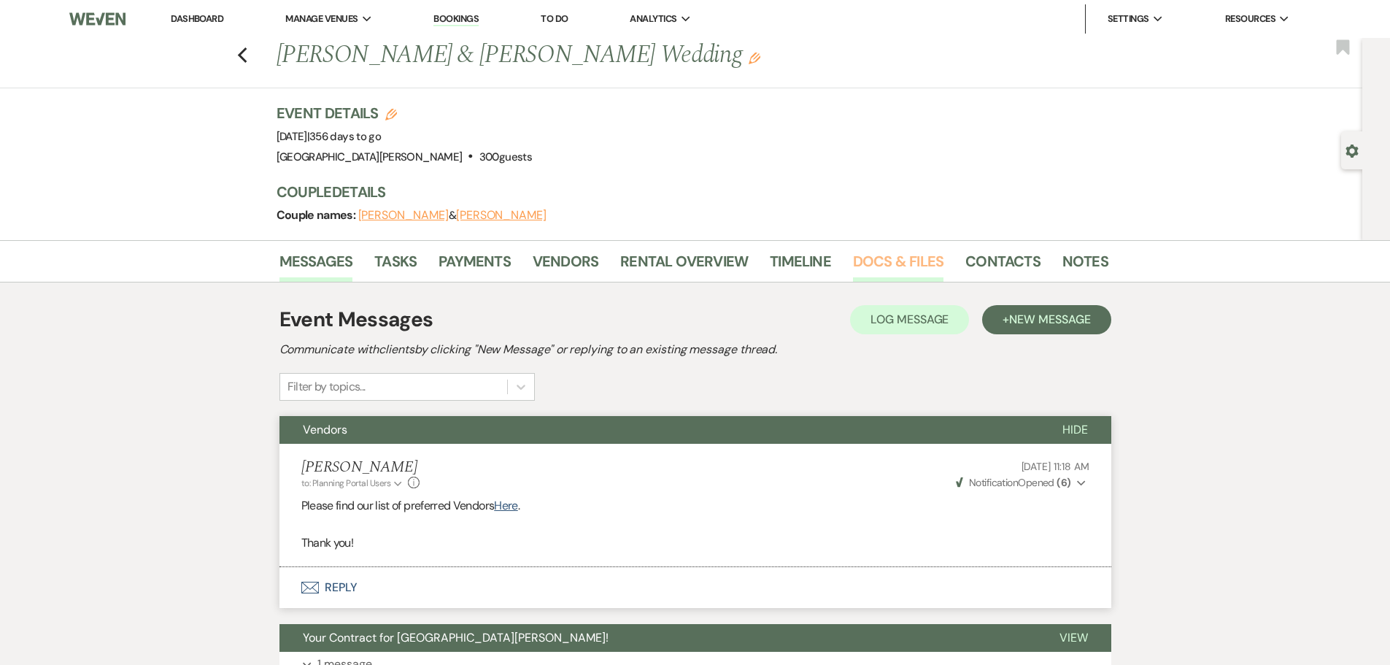
click at [887, 271] on link "Docs & Files" at bounding box center [898, 266] width 90 height 32
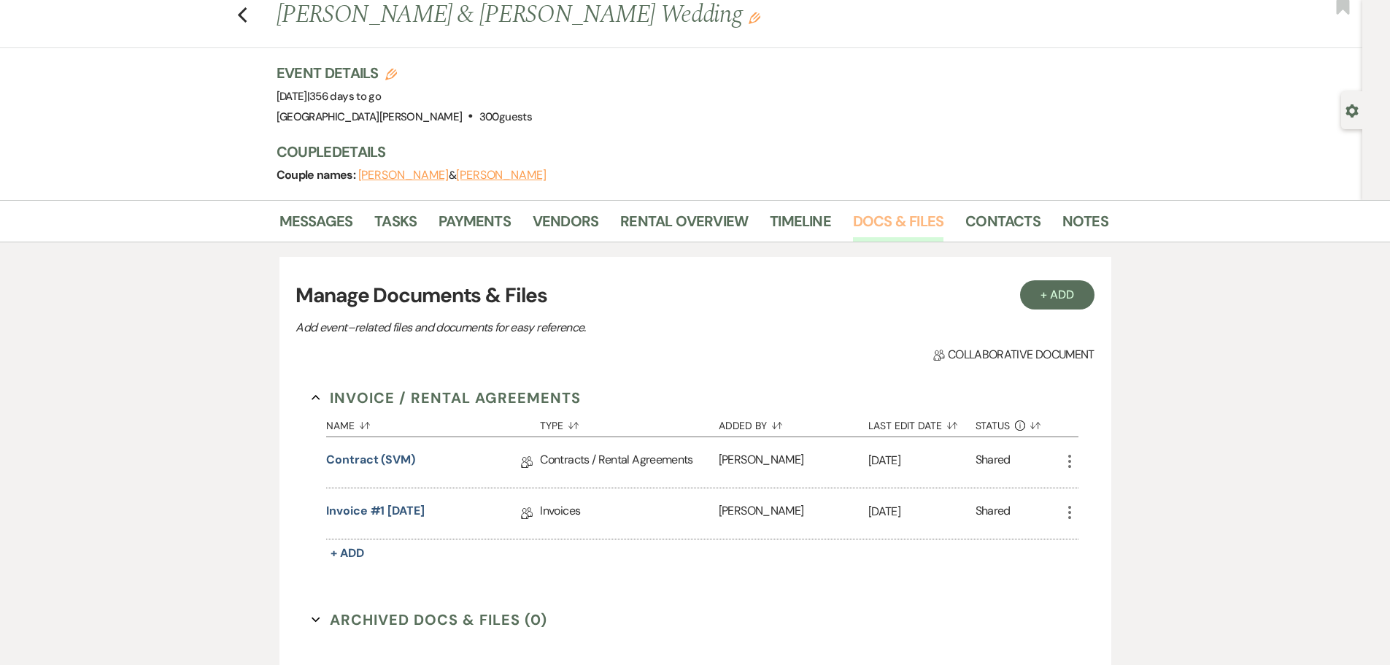
scroll to position [73, 0]
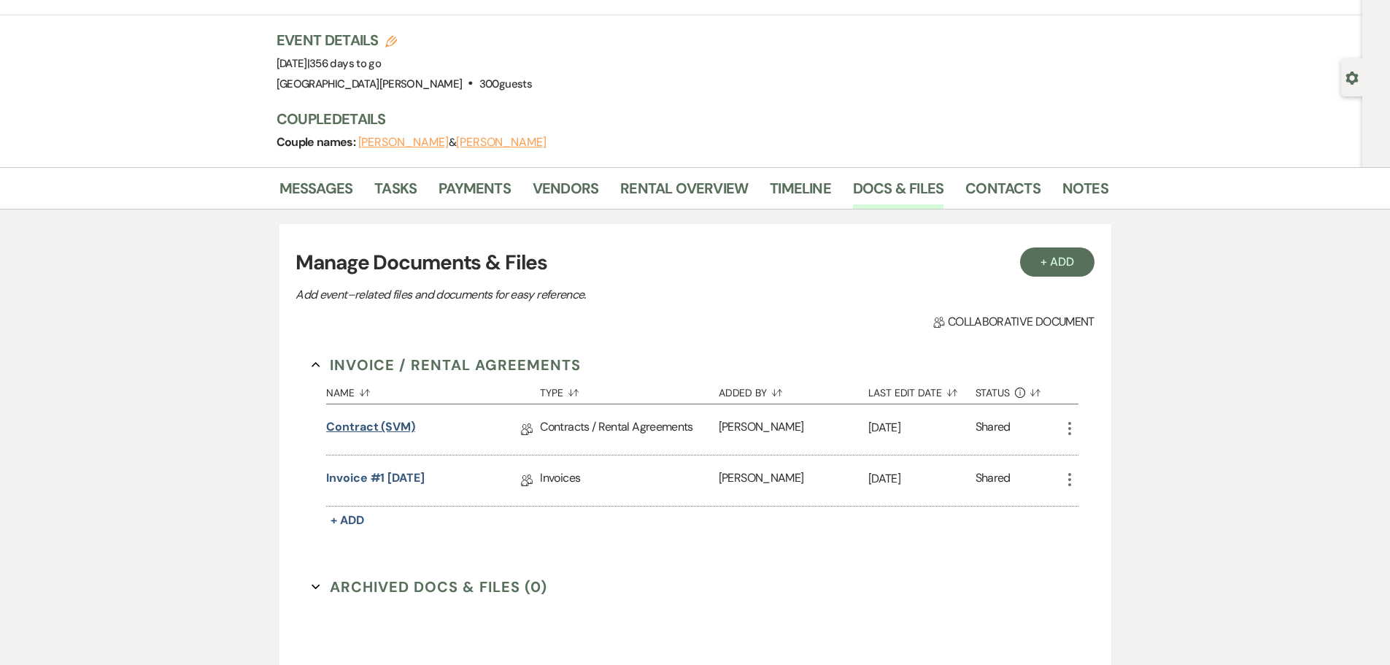
click at [360, 421] on link "Contract (SVM)" at bounding box center [370, 429] width 89 height 23
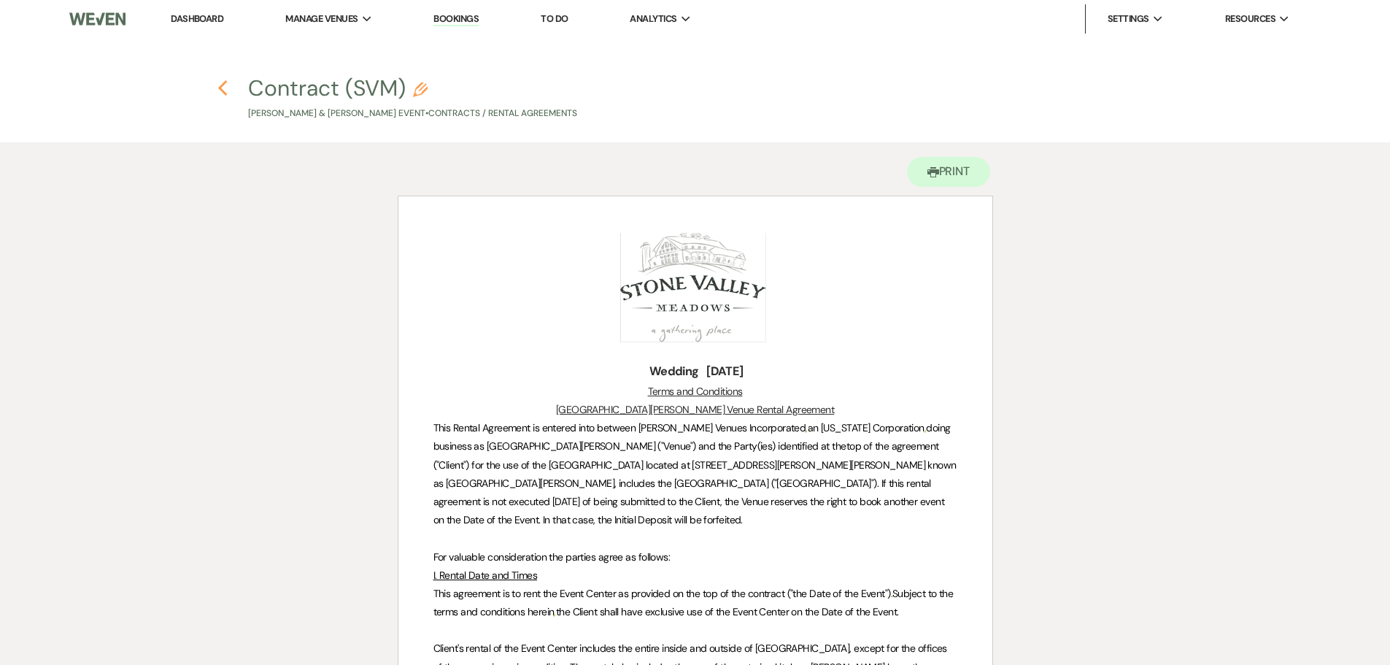
click at [224, 92] on use "button" at bounding box center [222, 88] width 9 height 16
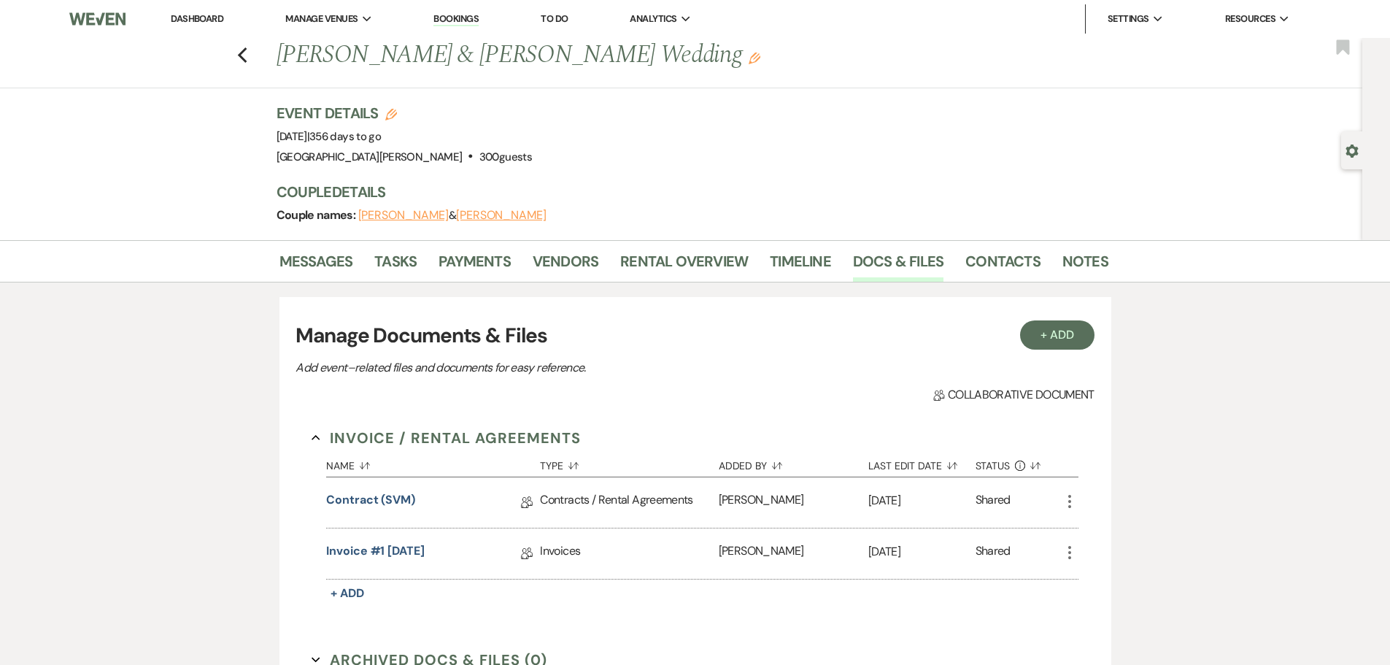
scroll to position [73, 0]
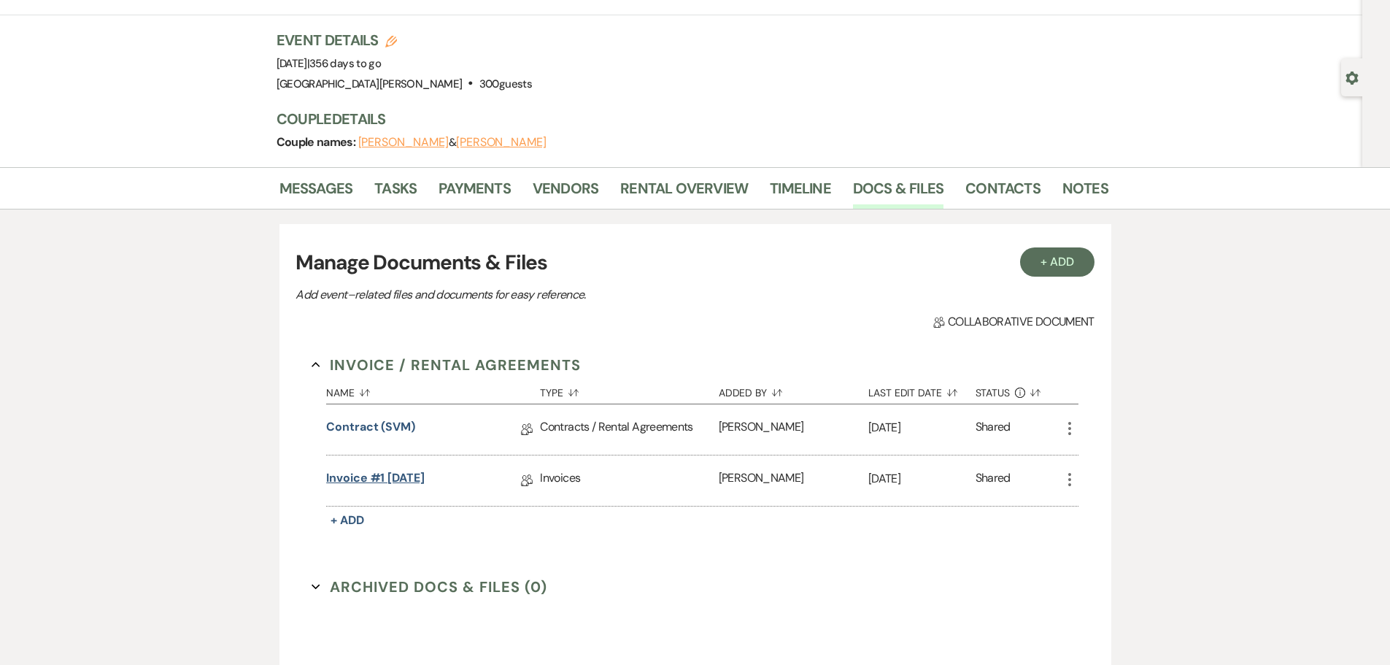
click at [425, 477] on link "Invoice #1 [DATE]" at bounding box center [375, 480] width 99 height 23
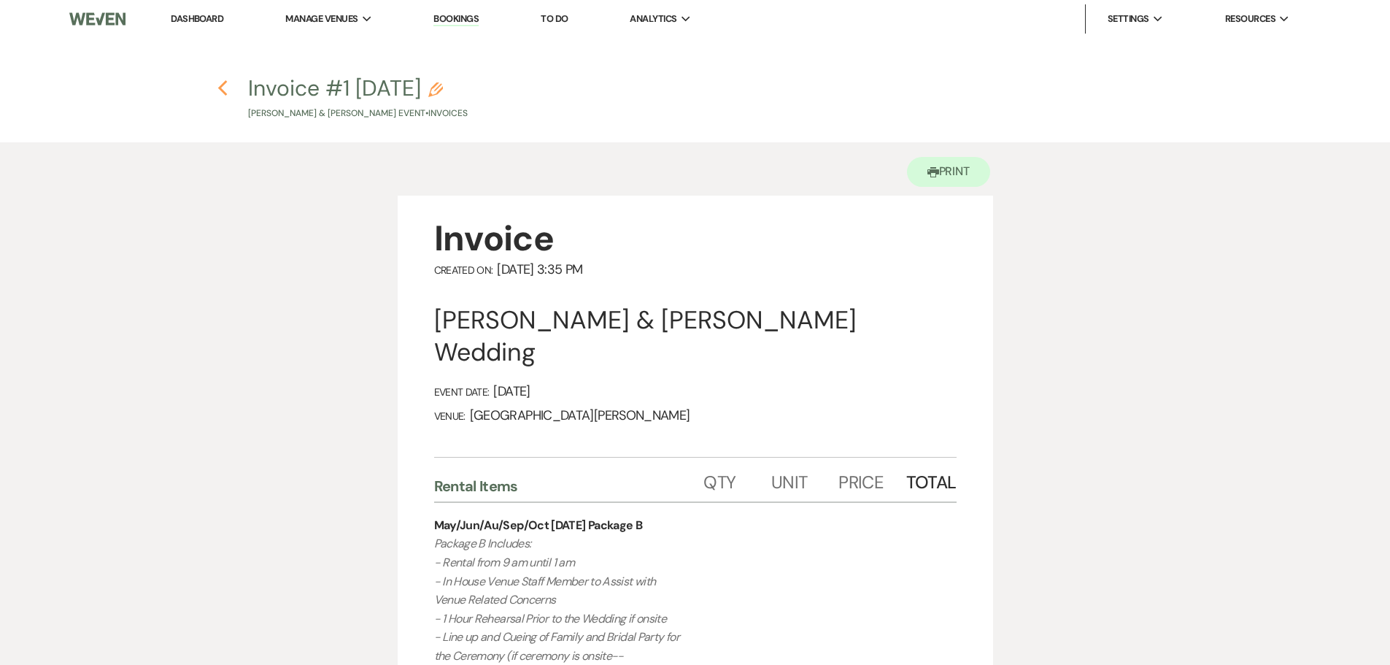
click at [223, 93] on use "button" at bounding box center [222, 88] width 9 height 16
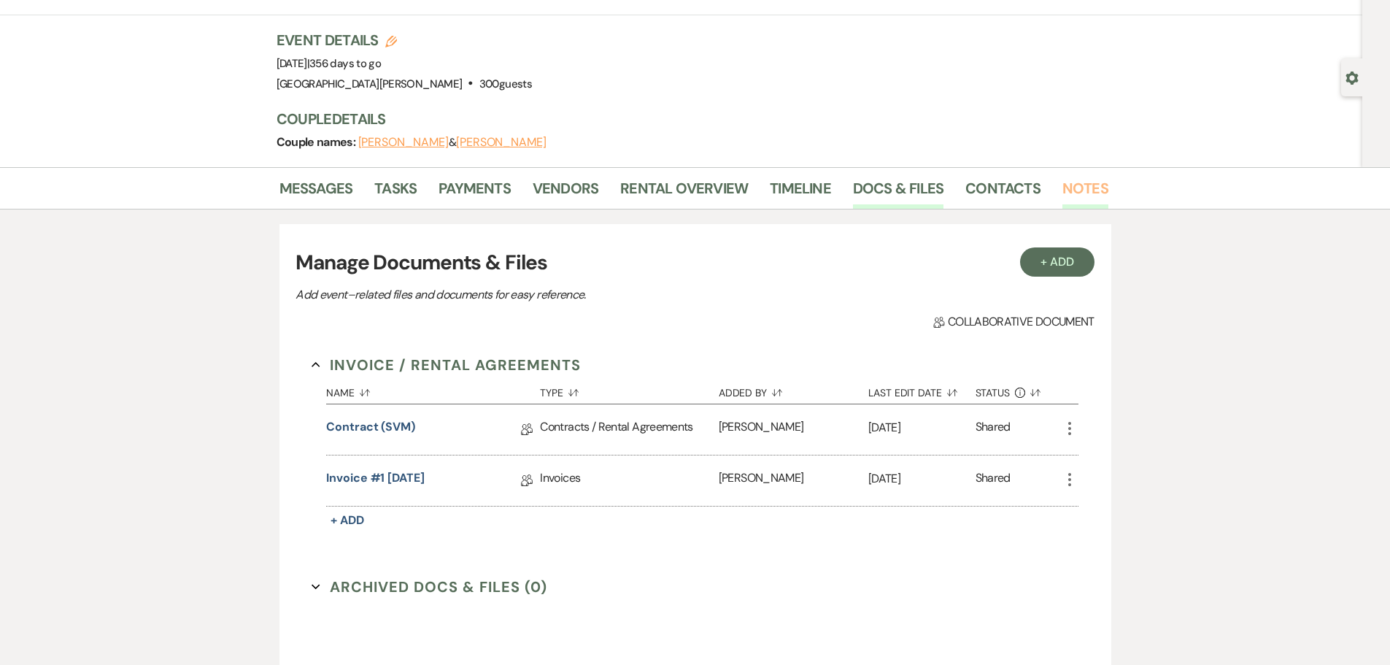
click at [1081, 185] on link "Notes" at bounding box center [1085, 193] width 46 height 32
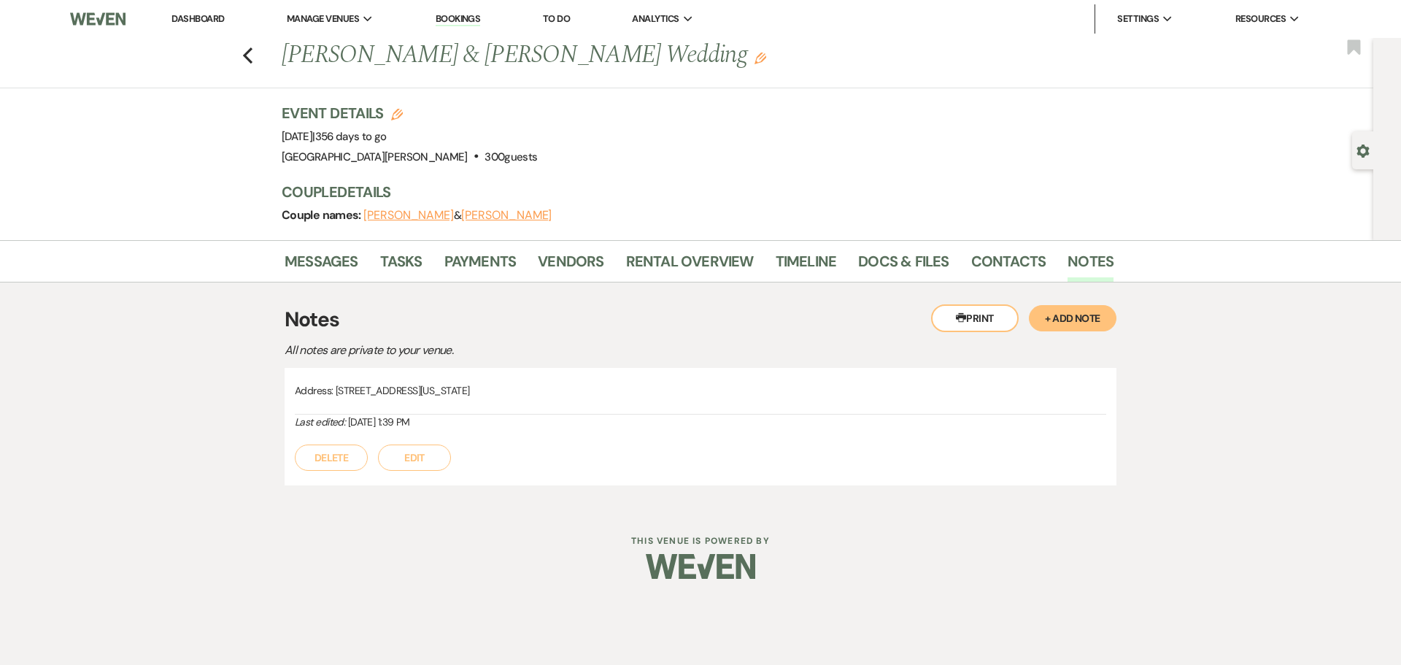
click at [1093, 322] on button "+ Add Note" at bounding box center [1073, 318] width 88 height 26
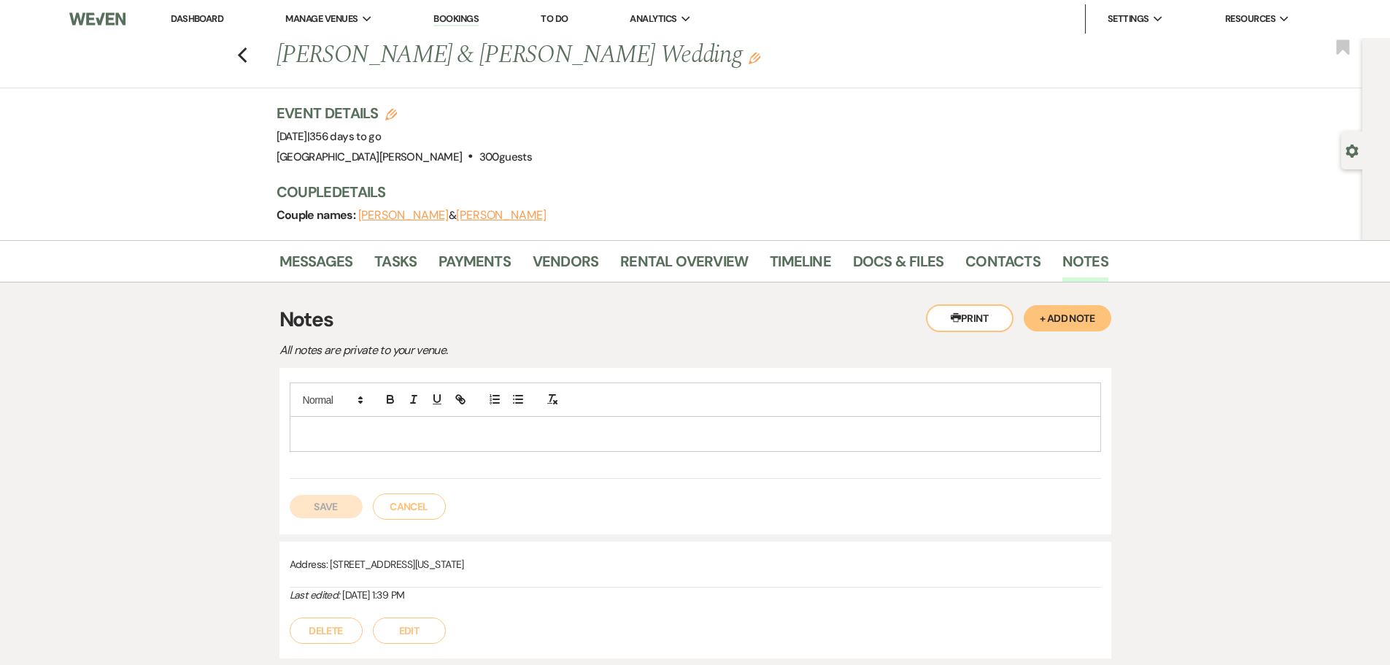
click at [1025, 436] on p at bounding box center [695, 433] width 788 height 16
click at [339, 504] on button "Save" at bounding box center [326, 506] width 73 height 23
